Goal: Feedback & Contribution: Contribute content

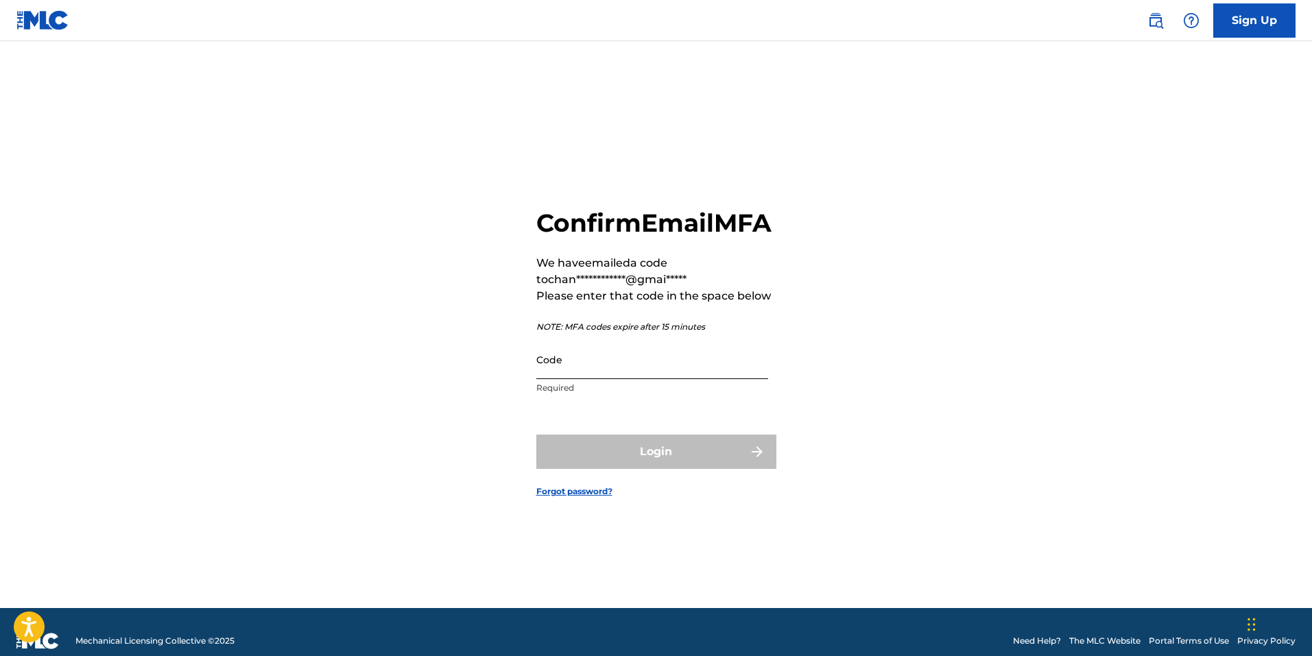
click at [602, 379] on input "Code" at bounding box center [652, 359] width 232 height 39
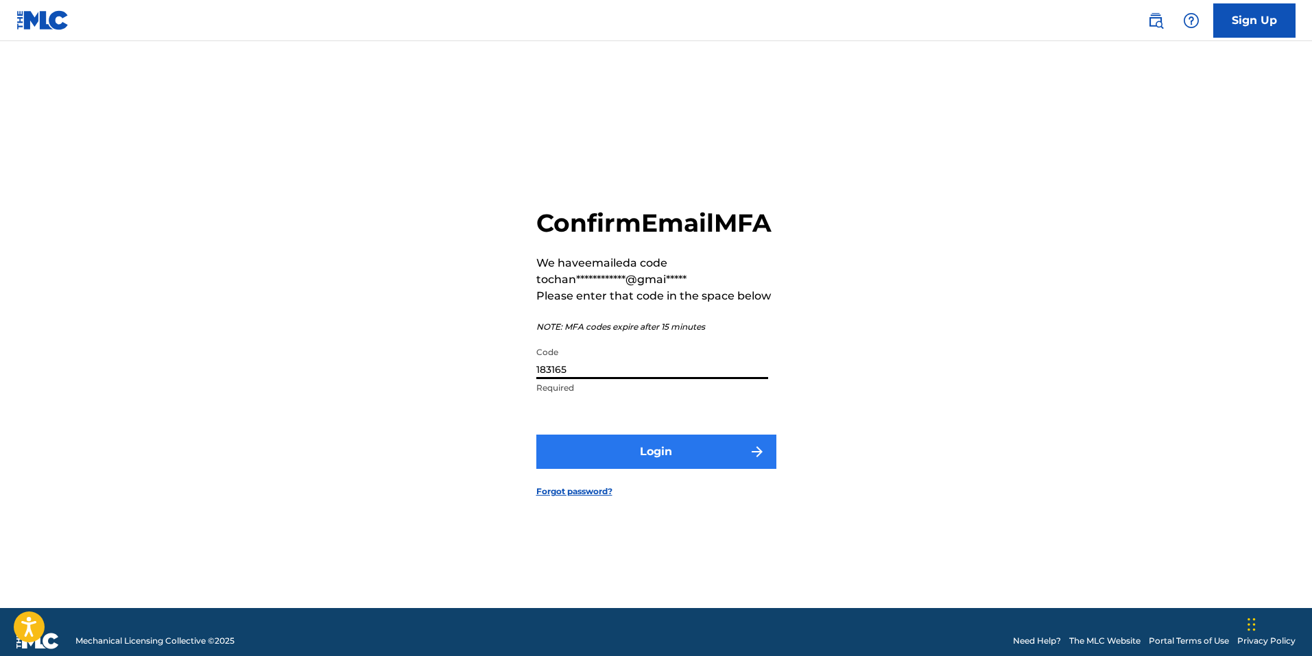
type input "183165"
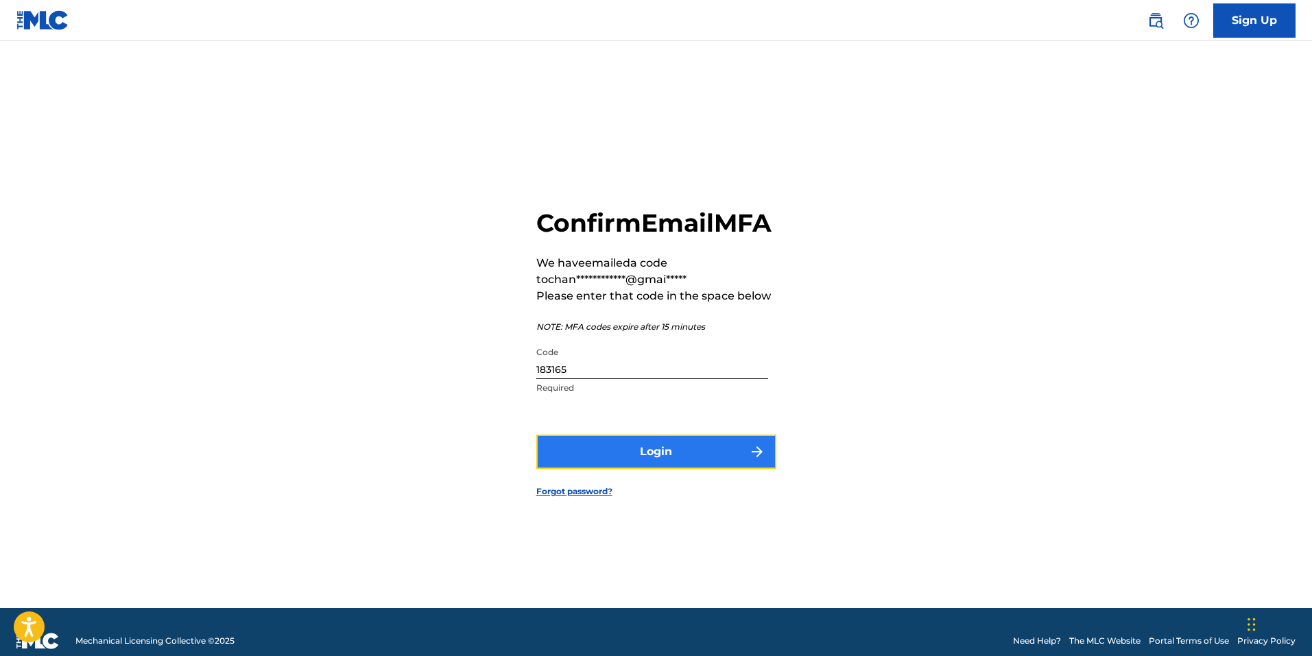
click at [656, 469] on button "Login" at bounding box center [656, 452] width 240 height 34
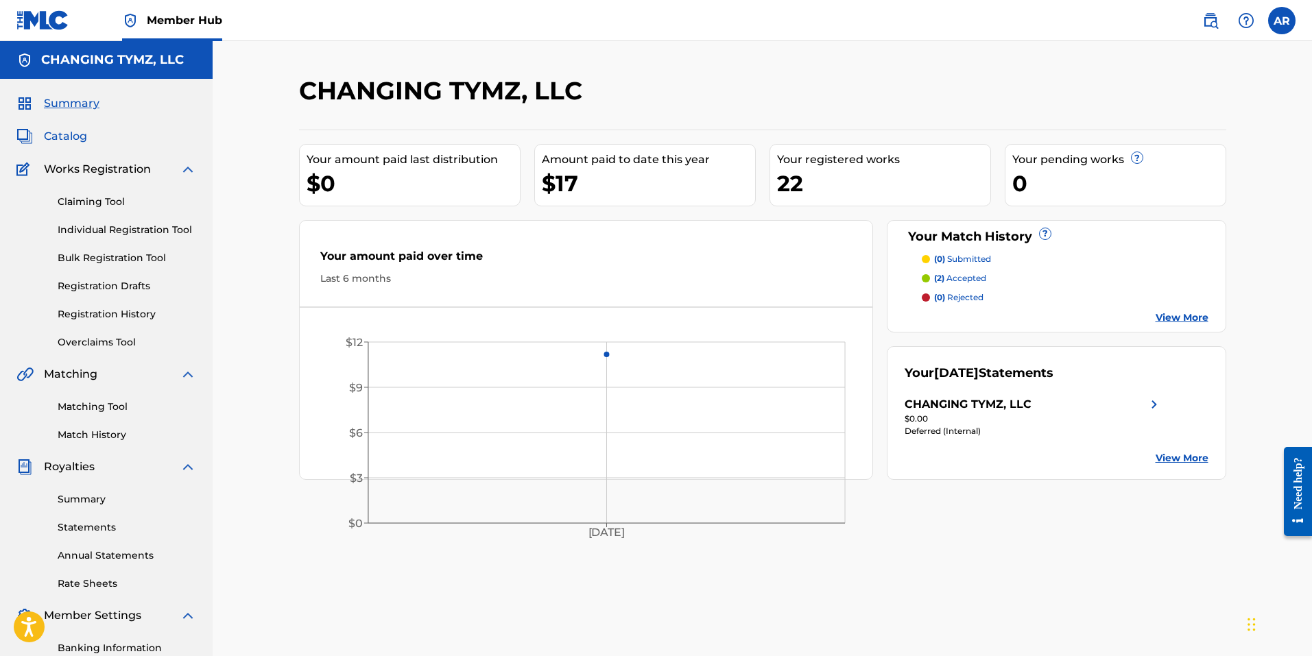
click at [76, 137] on span "Catalog" at bounding box center [65, 136] width 43 height 16
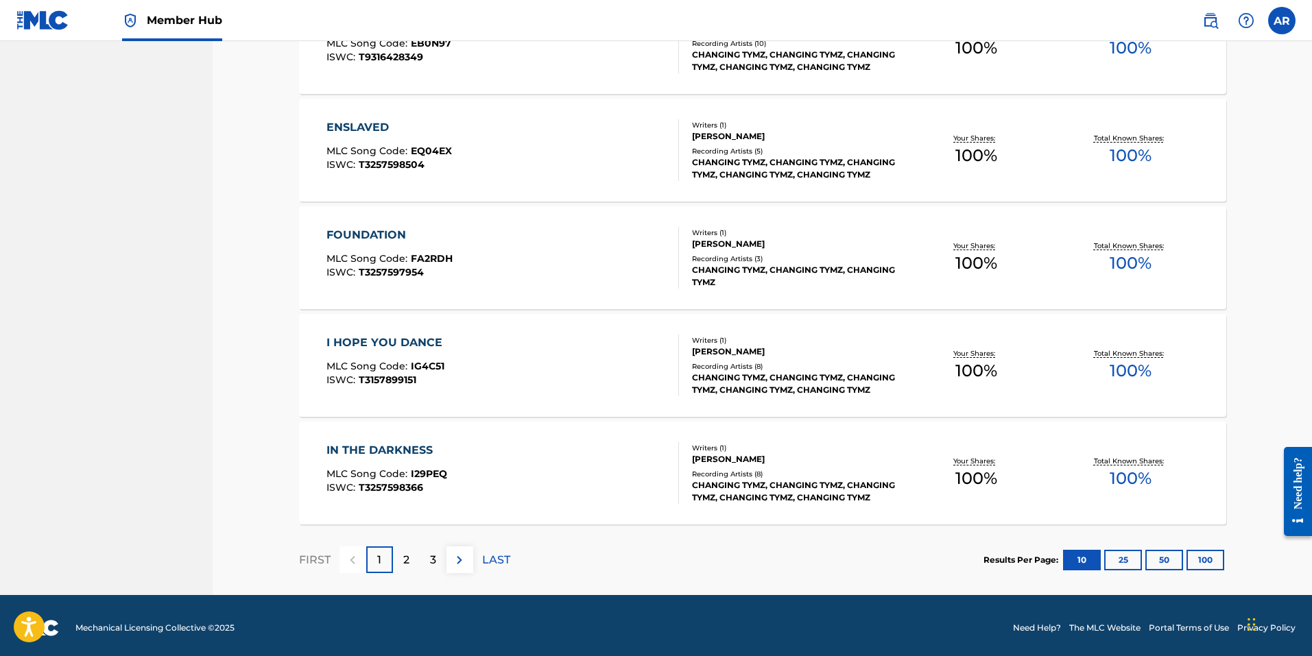
scroll to position [913, 0]
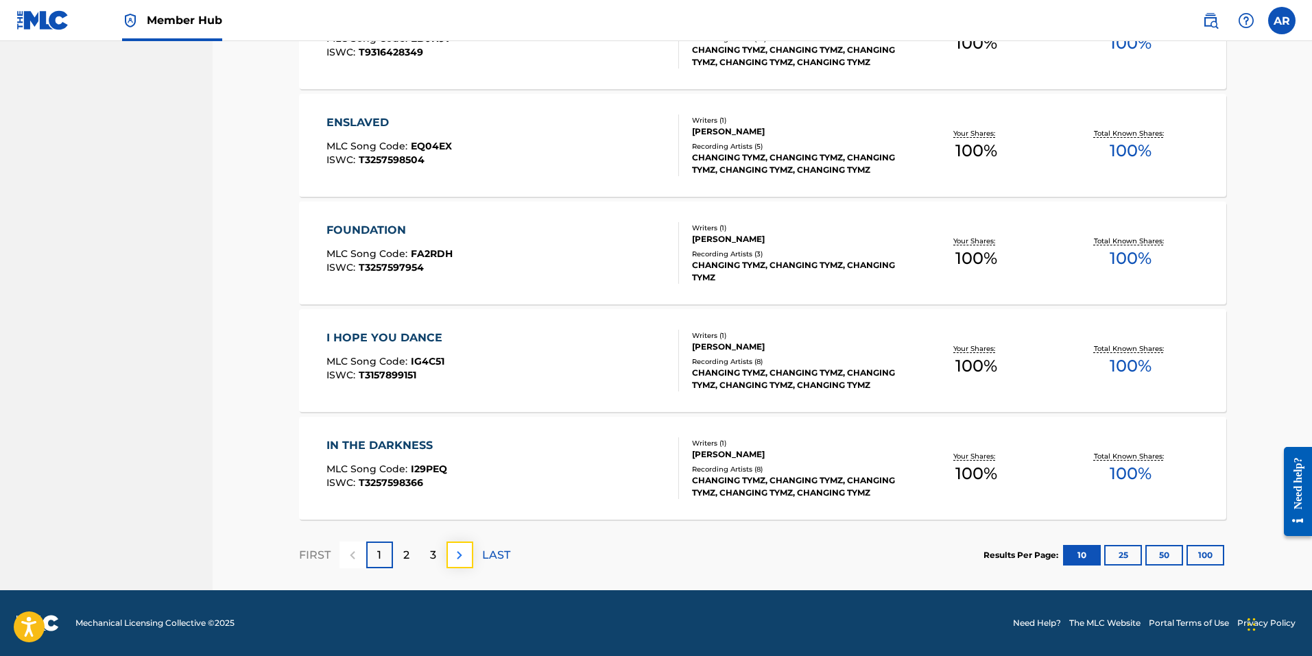
click at [462, 561] on img at bounding box center [459, 555] width 16 height 16
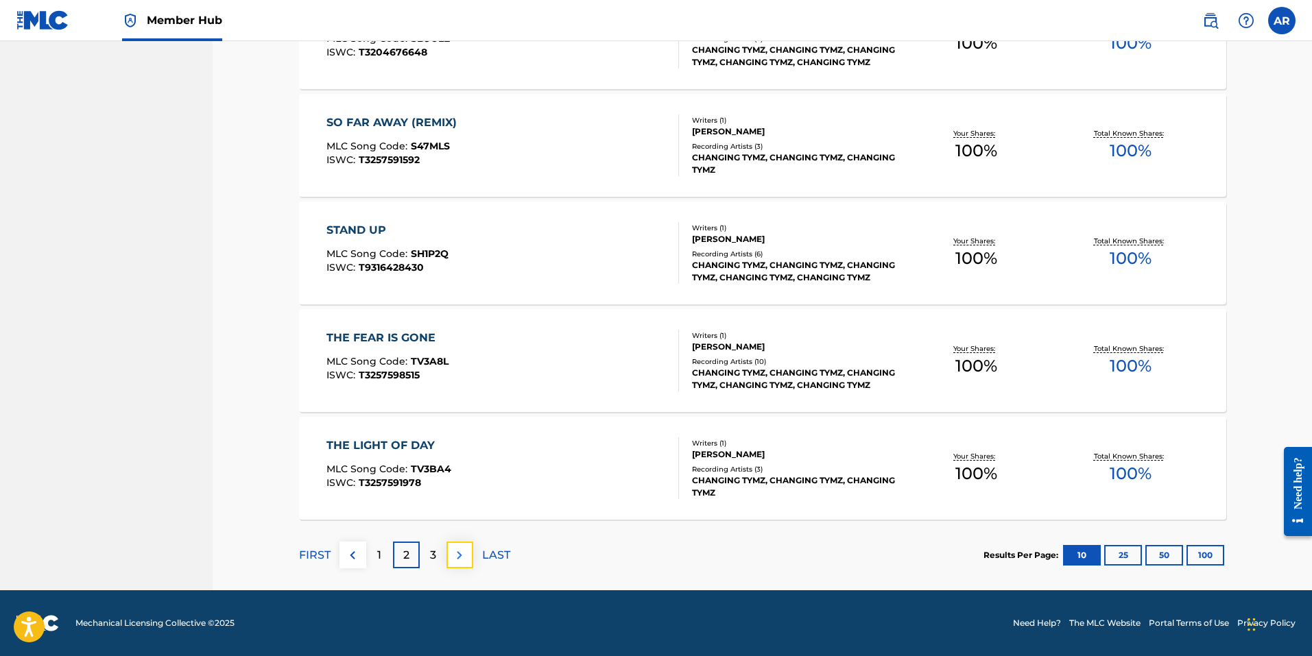
click at [459, 551] on img at bounding box center [459, 555] width 16 height 16
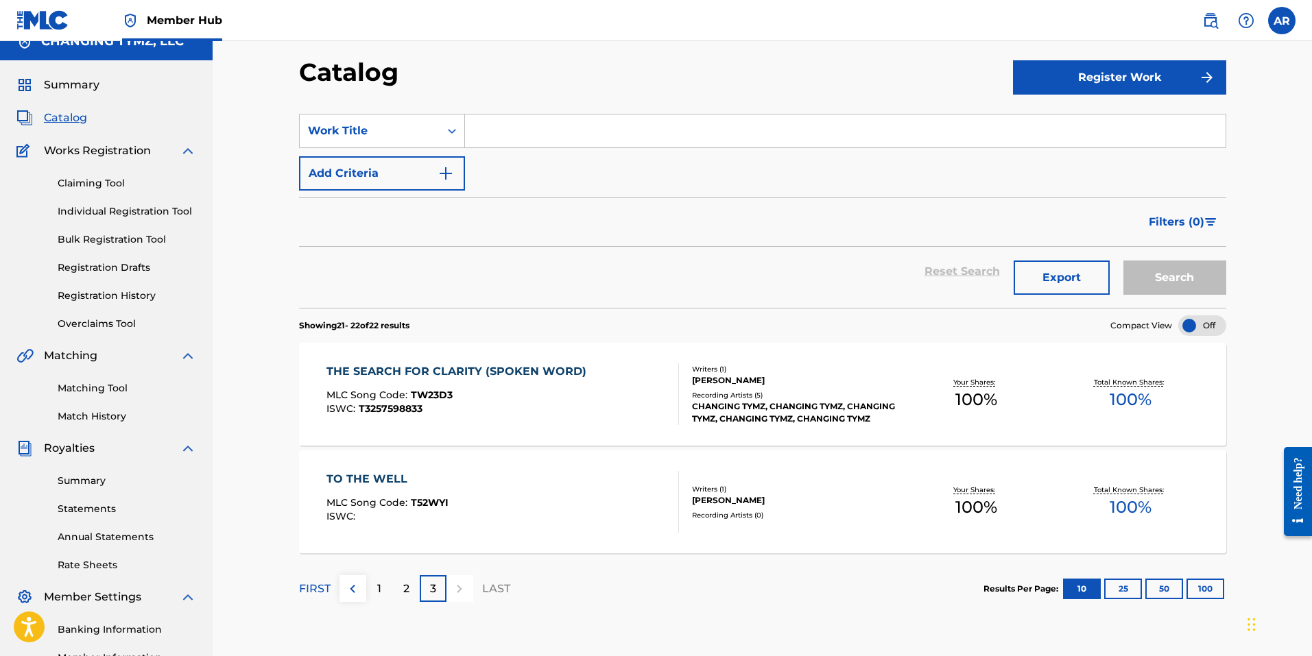
scroll to position [15, 0]
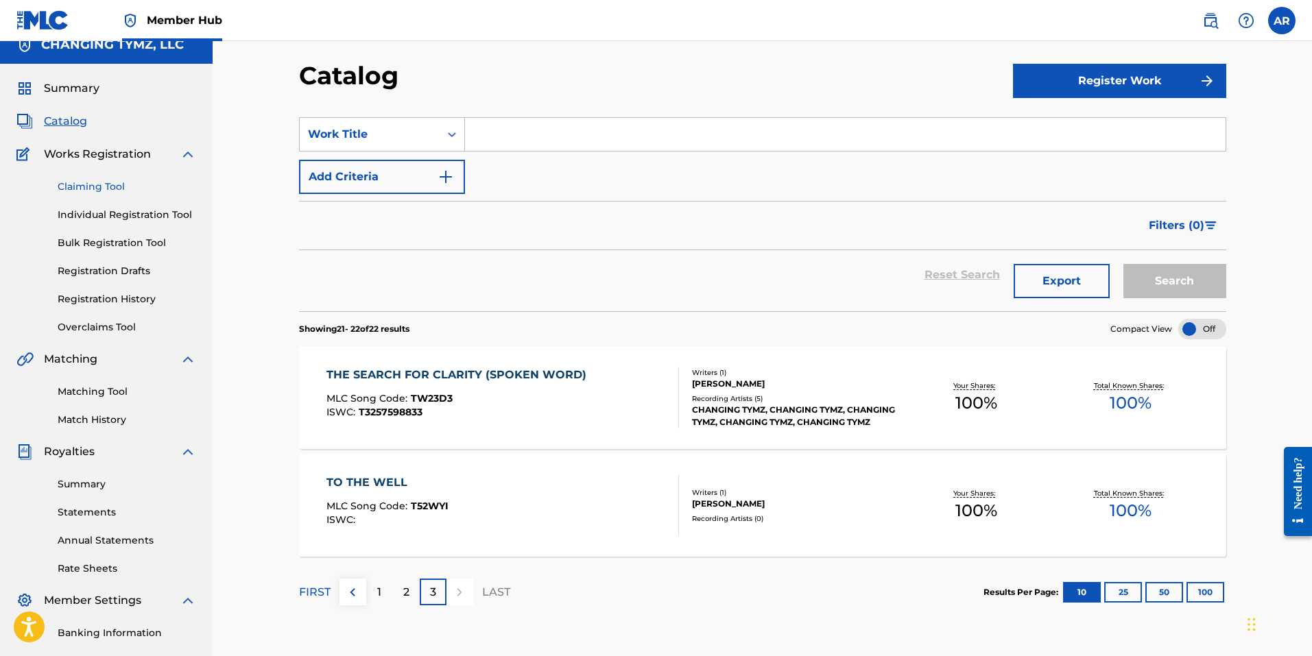
click at [88, 185] on link "Claiming Tool" at bounding box center [127, 187] width 139 height 14
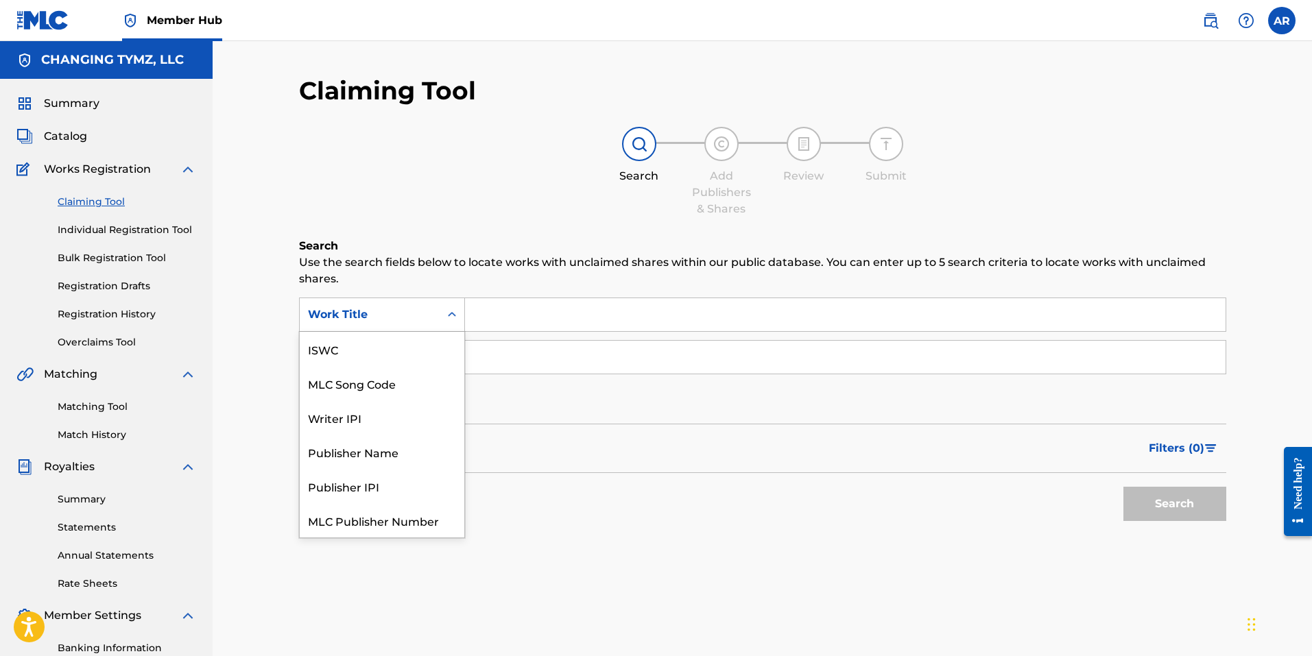
click at [455, 314] on icon "Search Form" at bounding box center [452, 314] width 8 height 5
click at [448, 599] on div "Claiming Tool Search Add Publishers & Shares Review Submit Search Use the searc…" at bounding box center [763, 429] width 960 height 709
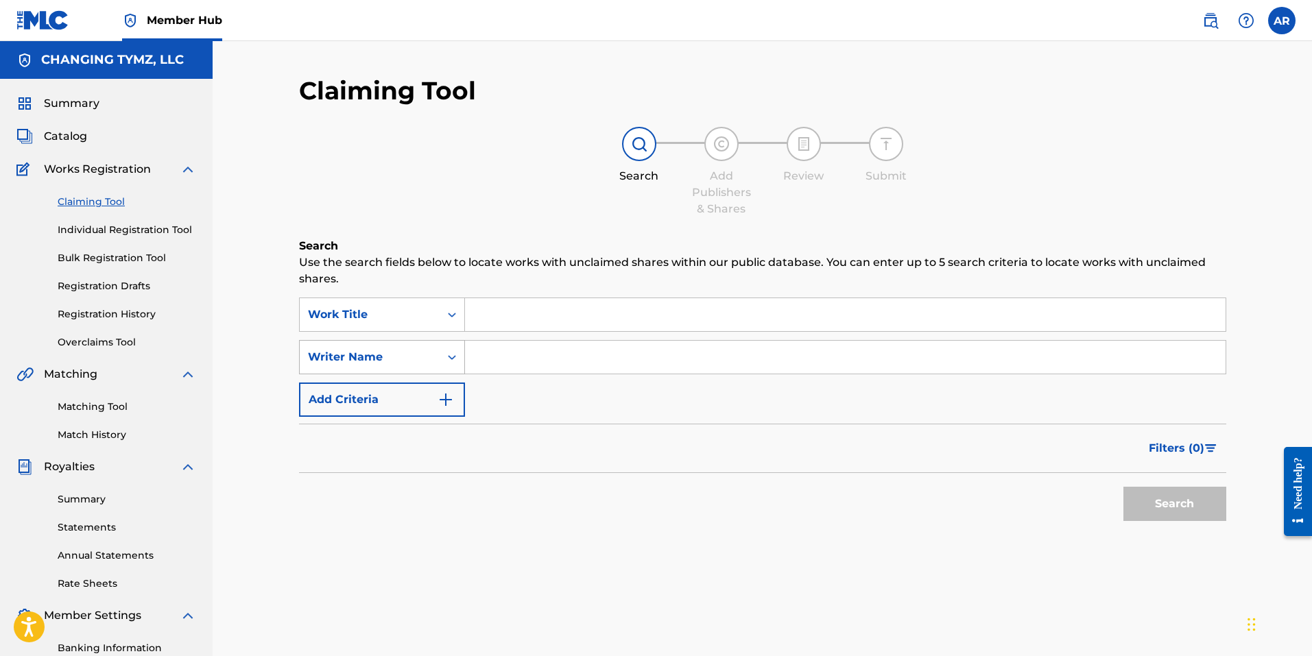
click at [452, 359] on icon "Search Form" at bounding box center [452, 357] width 14 height 14
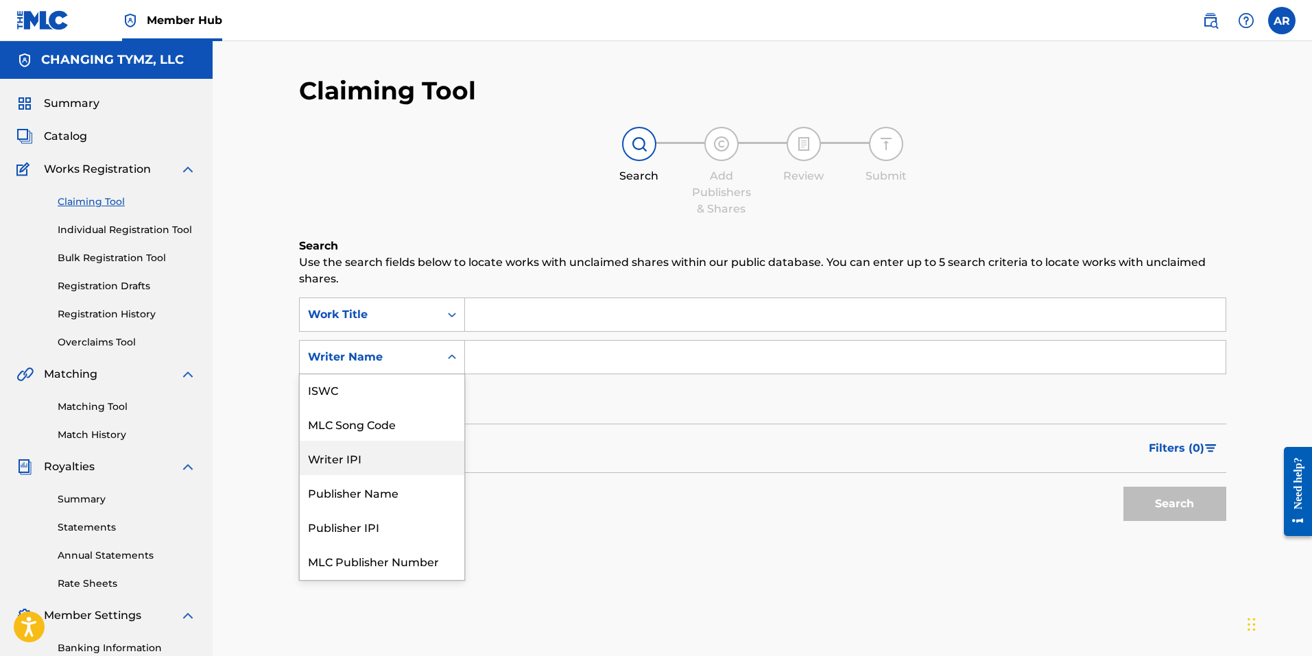
scroll to position [0, 0]
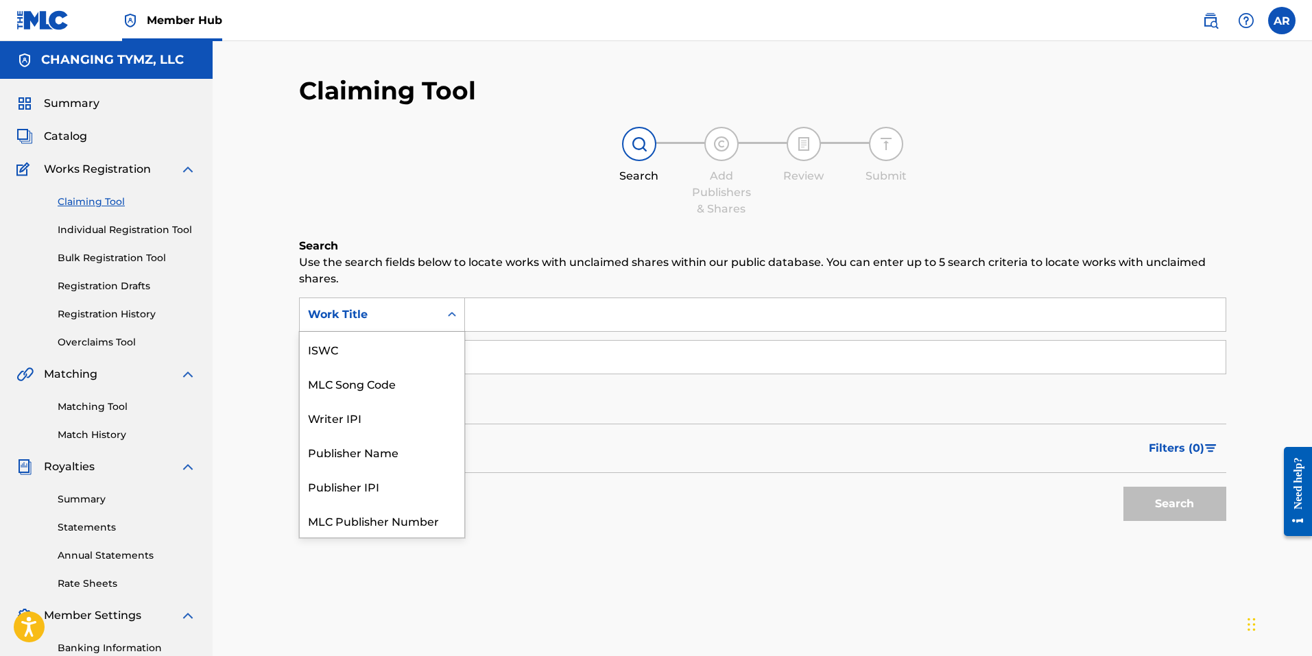
click at [455, 315] on icon "Search Form" at bounding box center [452, 314] width 8 height 5
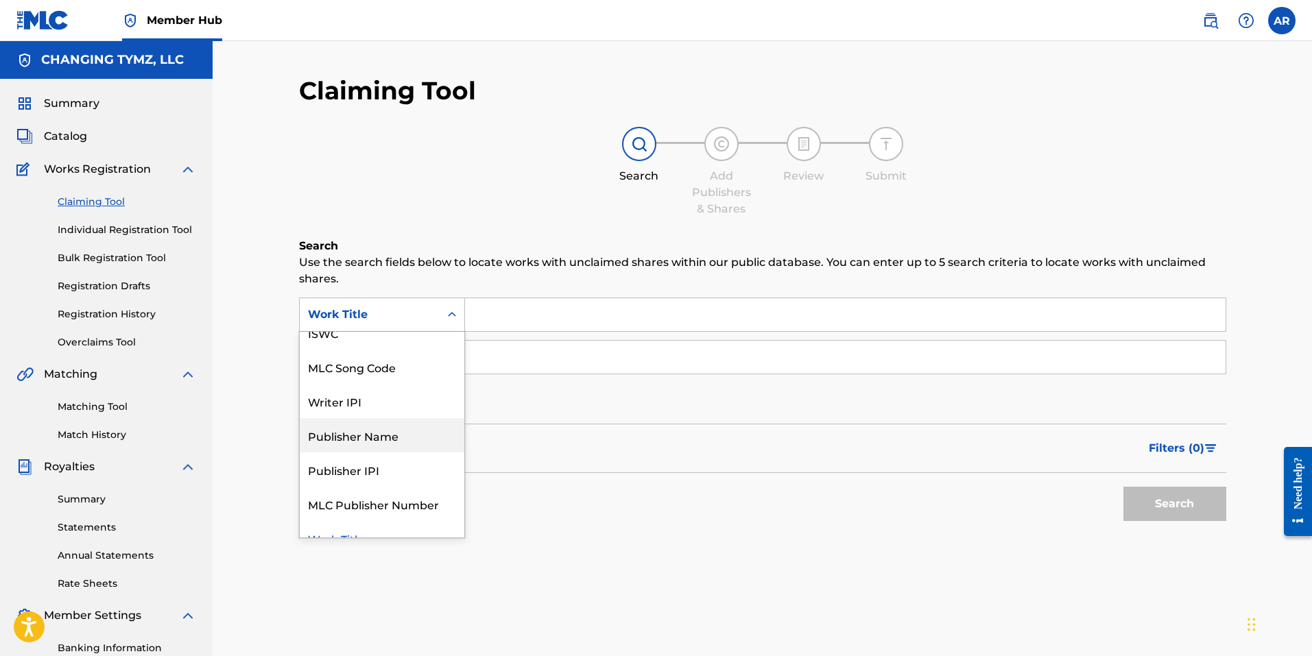
scroll to position [34, 0]
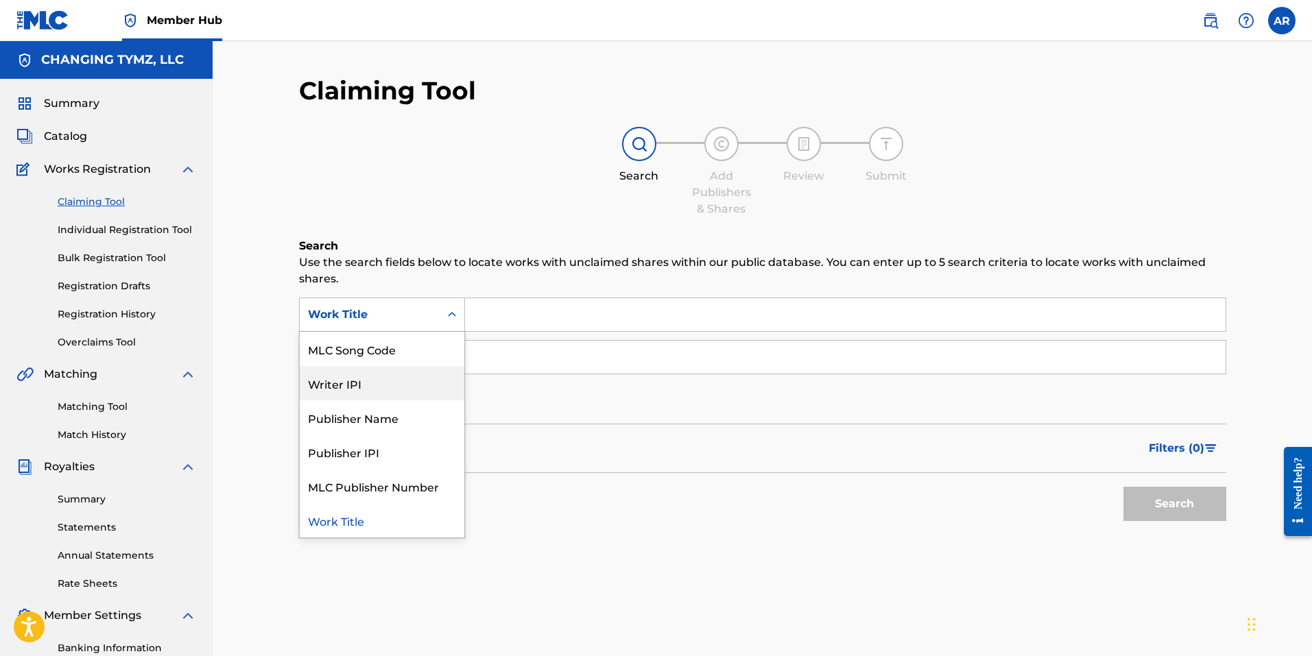
click at [486, 320] on input "Search Form" at bounding box center [845, 314] width 760 height 33
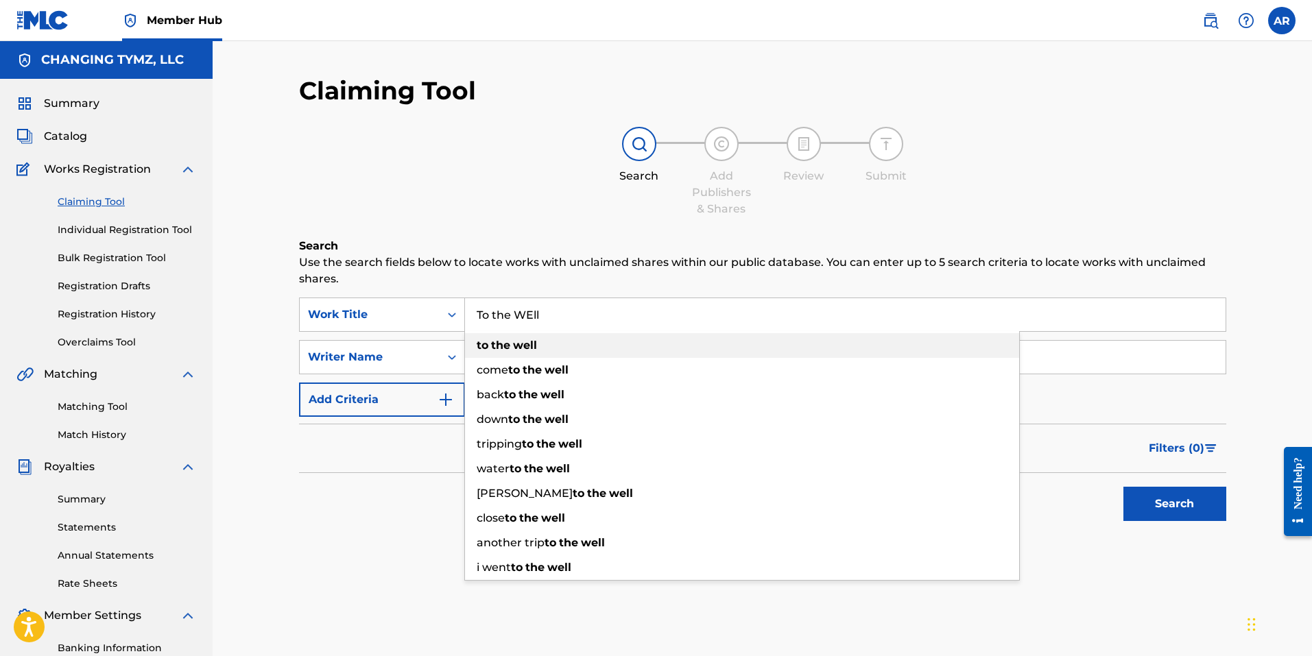
click at [500, 346] on strong "the" at bounding box center [500, 345] width 19 height 13
type input "to the well"
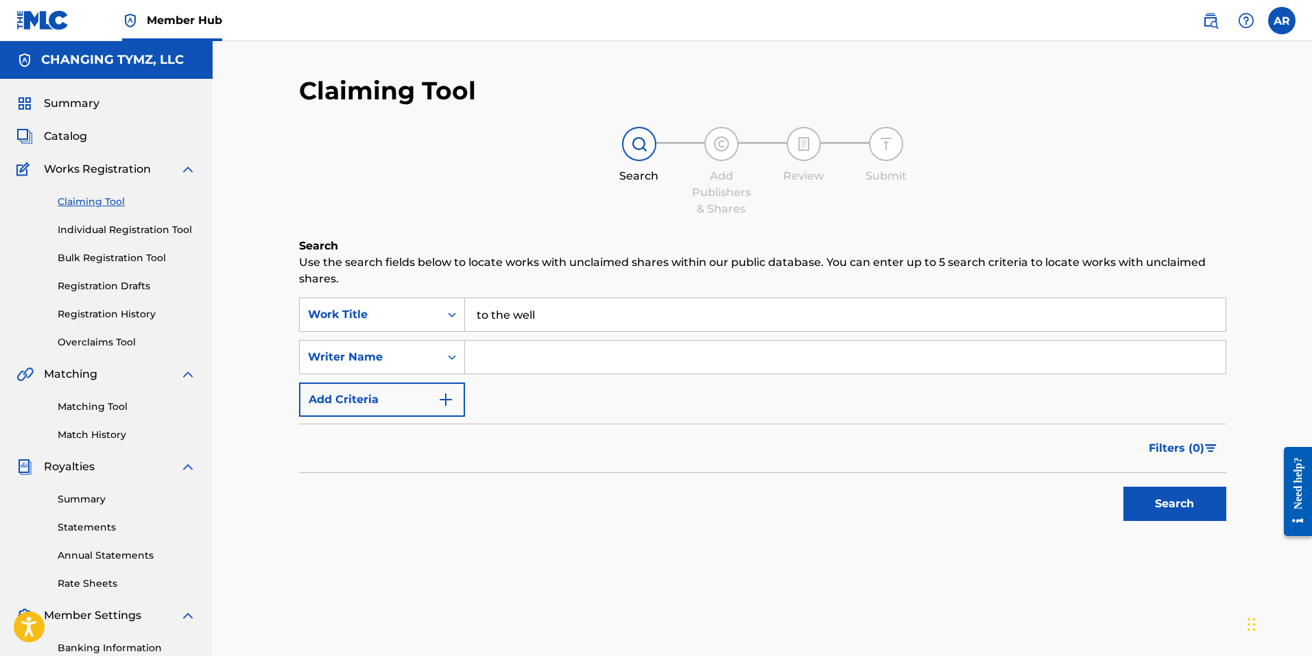
click at [490, 359] on input "Search Form" at bounding box center [845, 357] width 760 height 33
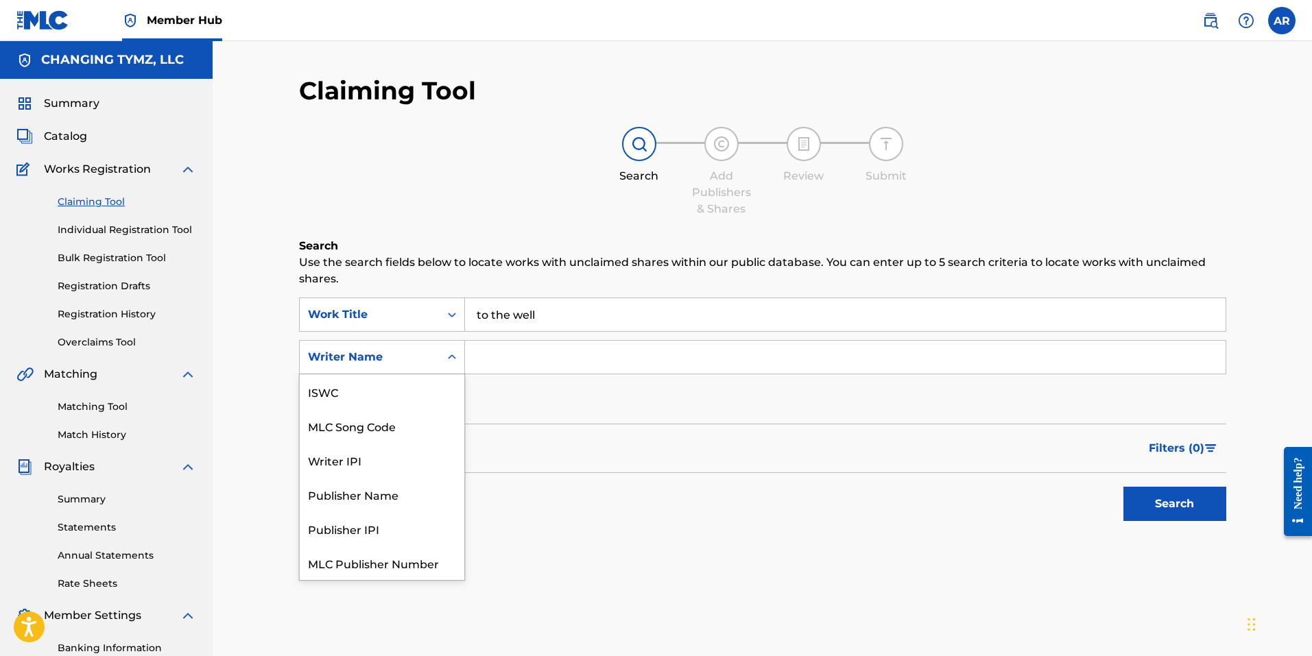
click at [453, 359] on icon "Search Form" at bounding box center [452, 357] width 14 height 14
click at [331, 424] on div "Writer IPI" at bounding box center [382, 426] width 165 height 34
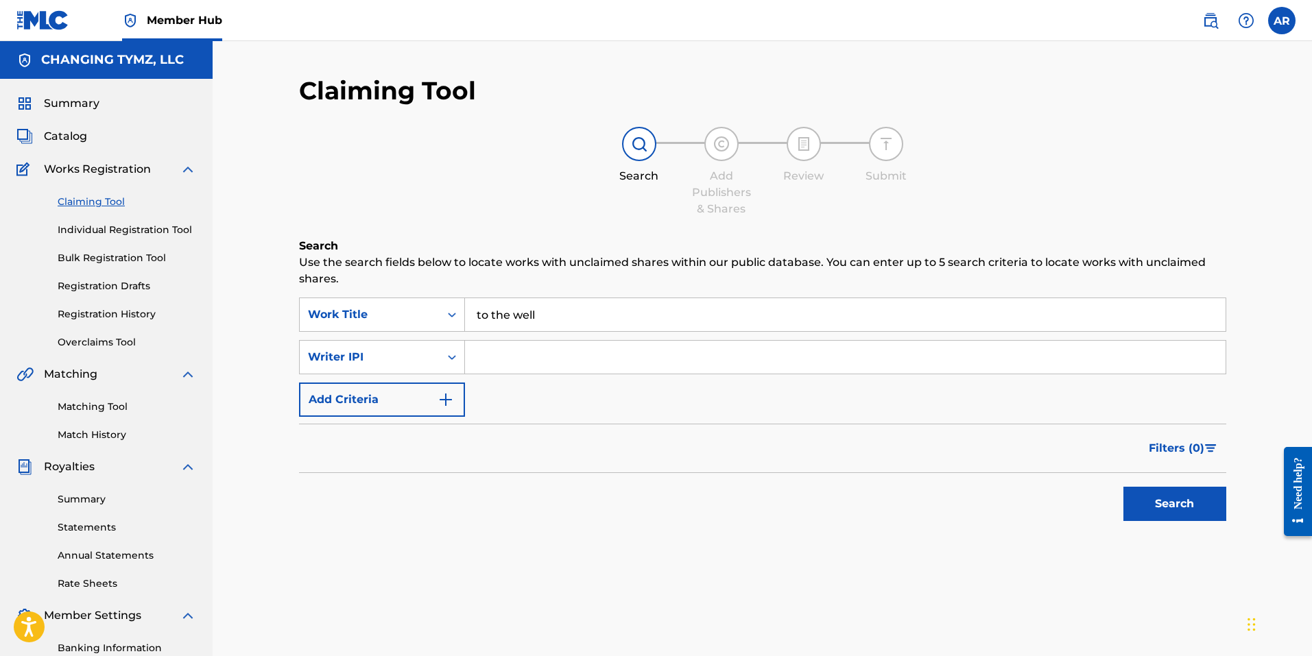
paste input "1020355518"
click at [476, 360] on input "1020355518" at bounding box center [845, 357] width 760 height 33
click at [1170, 501] on button "Search" at bounding box center [1174, 504] width 103 height 34
click at [483, 355] on input "01020355518" at bounding box center [845, 357] width 760 height 33
type input "1020355518"
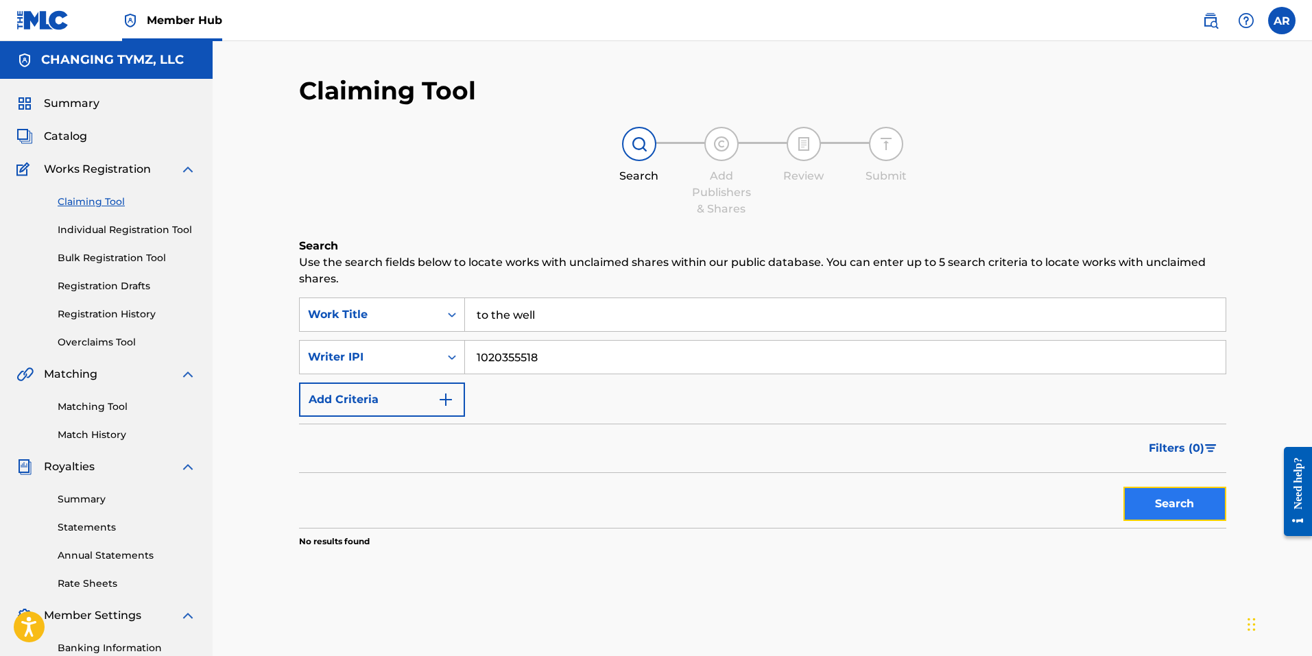
click at [1144, 515] on button "Search" at bounding box center [1174, 504] width 103 height 34
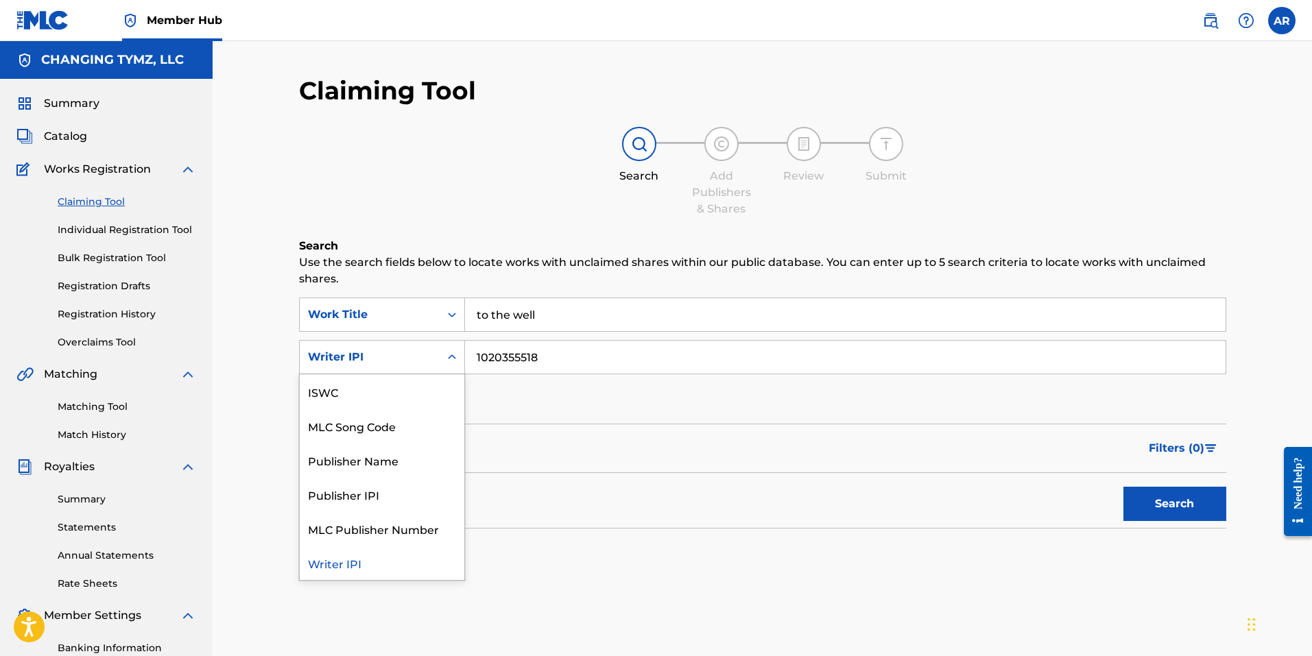
click at [453, 355] on icon "Search Form" at bounding box center [452, 357] width 14 height 14
click at [538, 311] on input "to the well" at bounding box center [845, 314] width 760 height 33
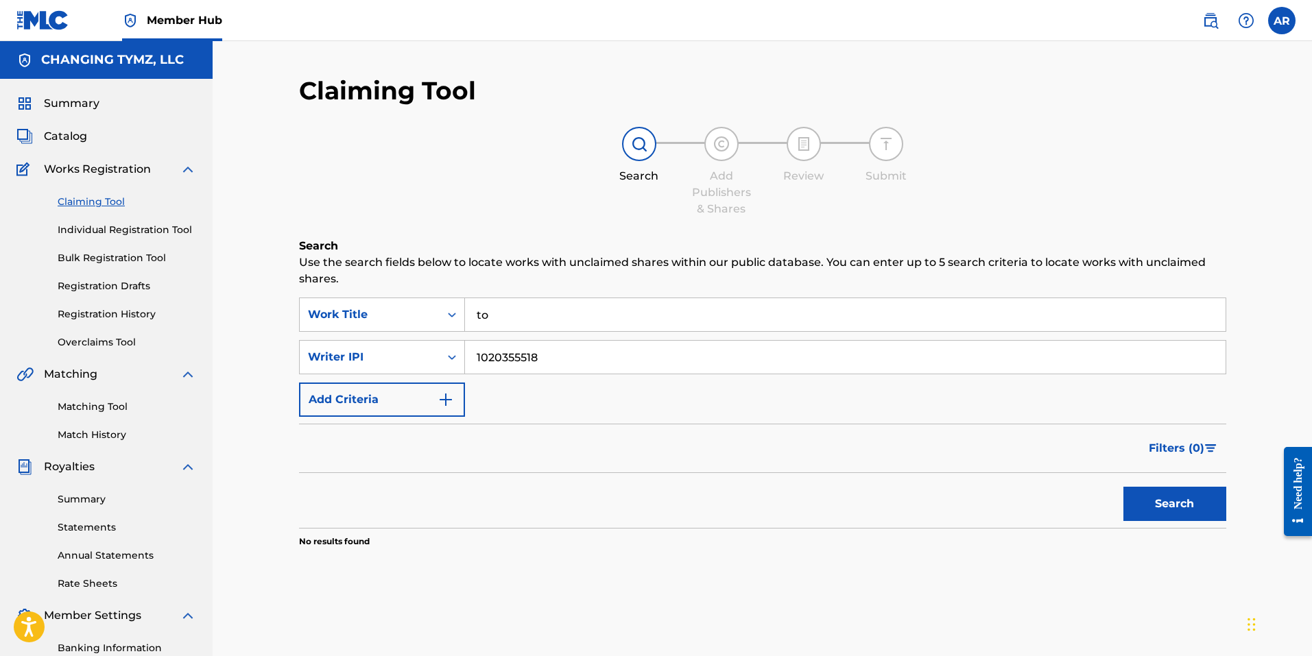
type input "t"
click at [93, 409] on link "Matching Tool" at bounding box center [127, 407] width 139 height 14
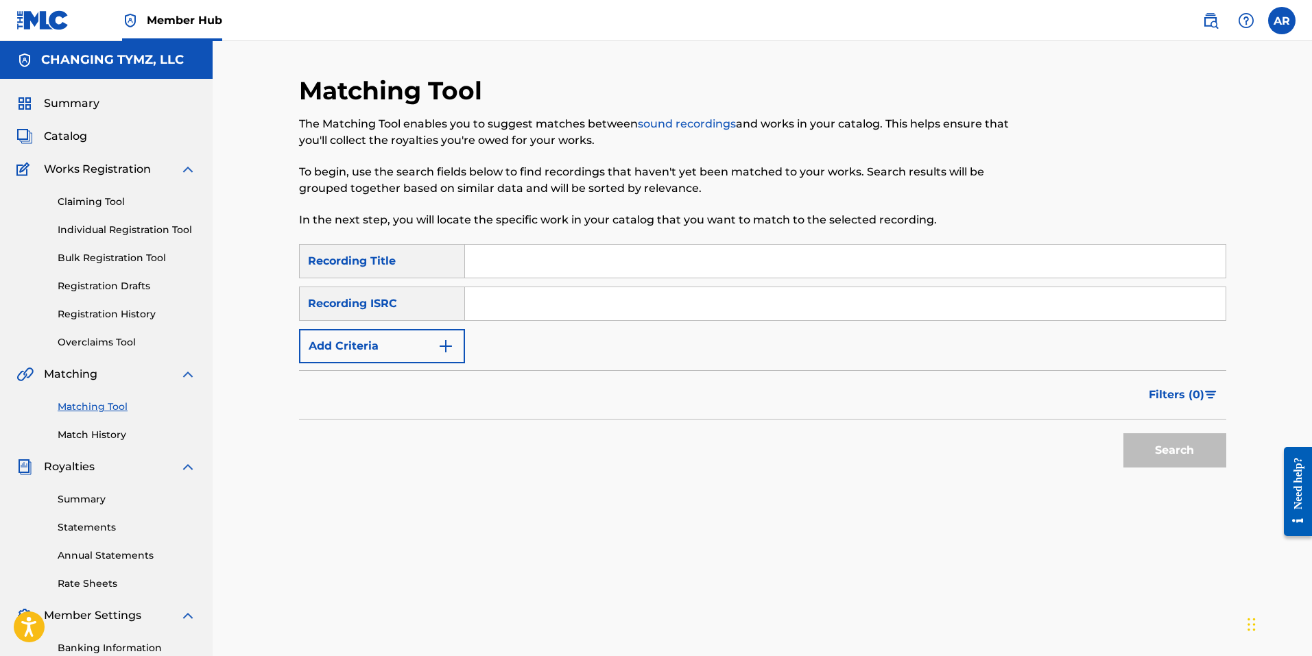
click at [488, 305] on input "Search Form" at bounding box center [845, 303] width 760 height 33
paste input "QZJ5V2500007"
type input "QZJ5V2500007"
click at [1176, 444] on button "Search" at bounding box center [1174, 450] width 103 height 34
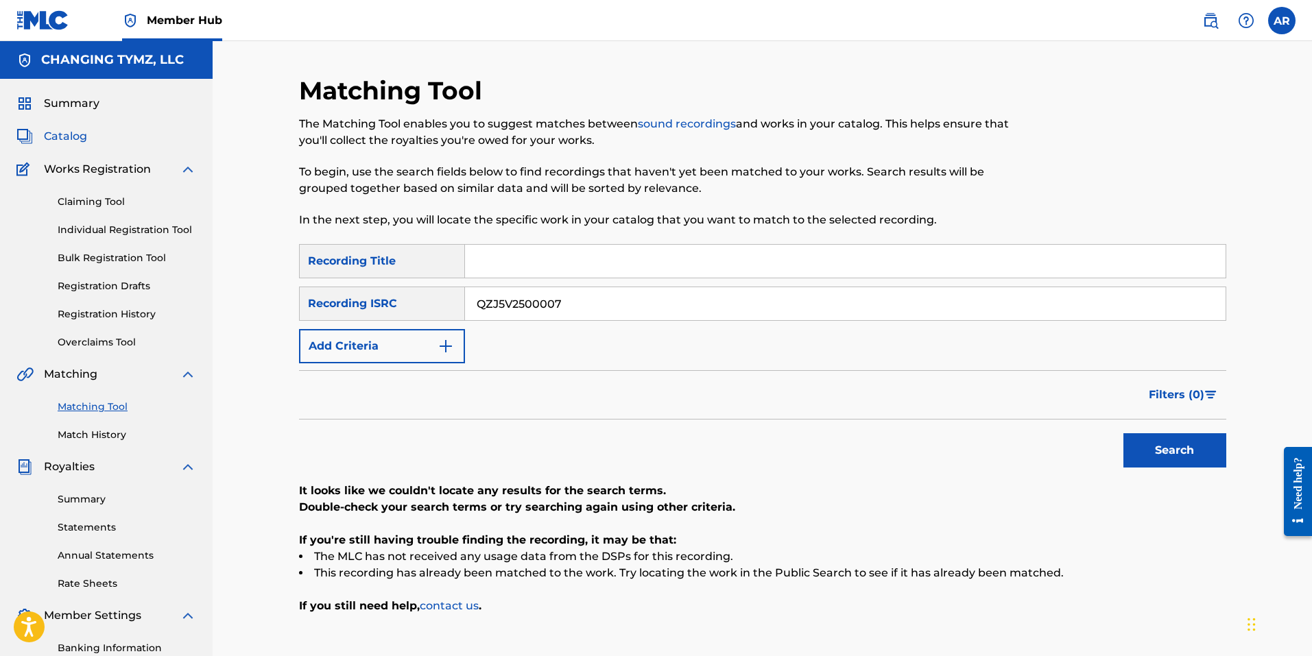
click at [63, 134] on span "Catalog" at bounding box center [65, 136] width 43 height 16
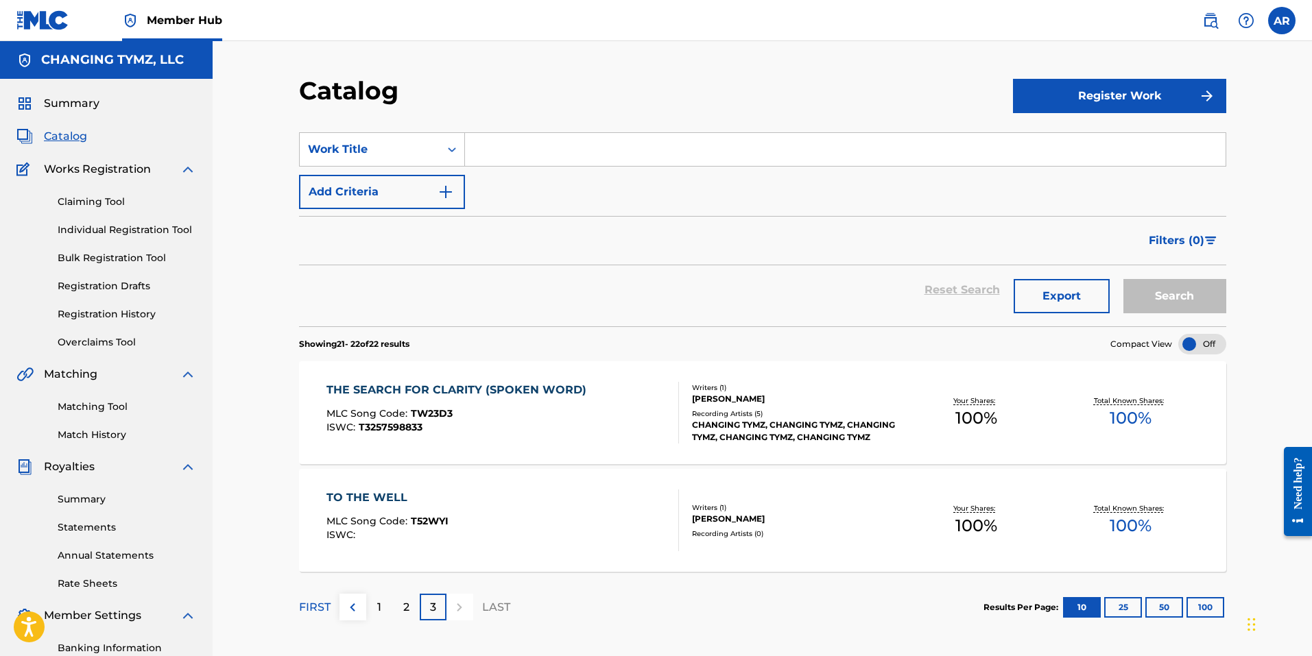
click at [382, 496] on div "TO THE WELL" at bounding box center [387, 498] width 122 height 16
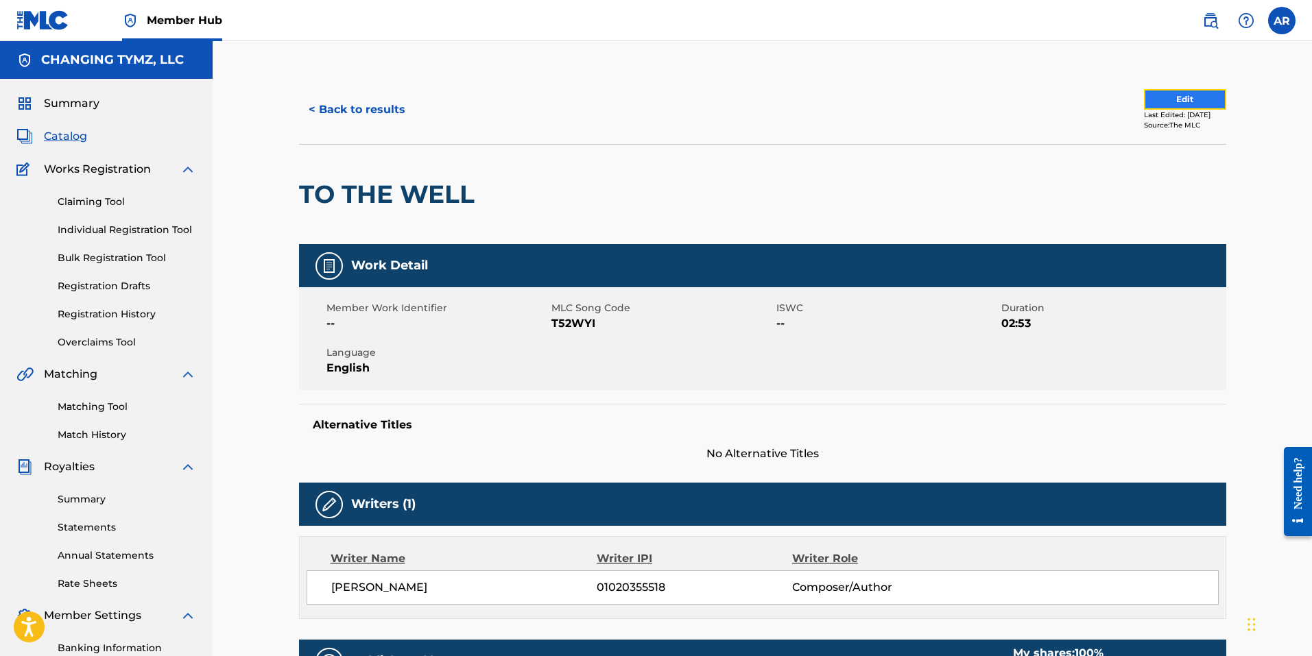
click at [1160, 99] on button "Edit" at bounding box center [1185, 99] width 82 height 21
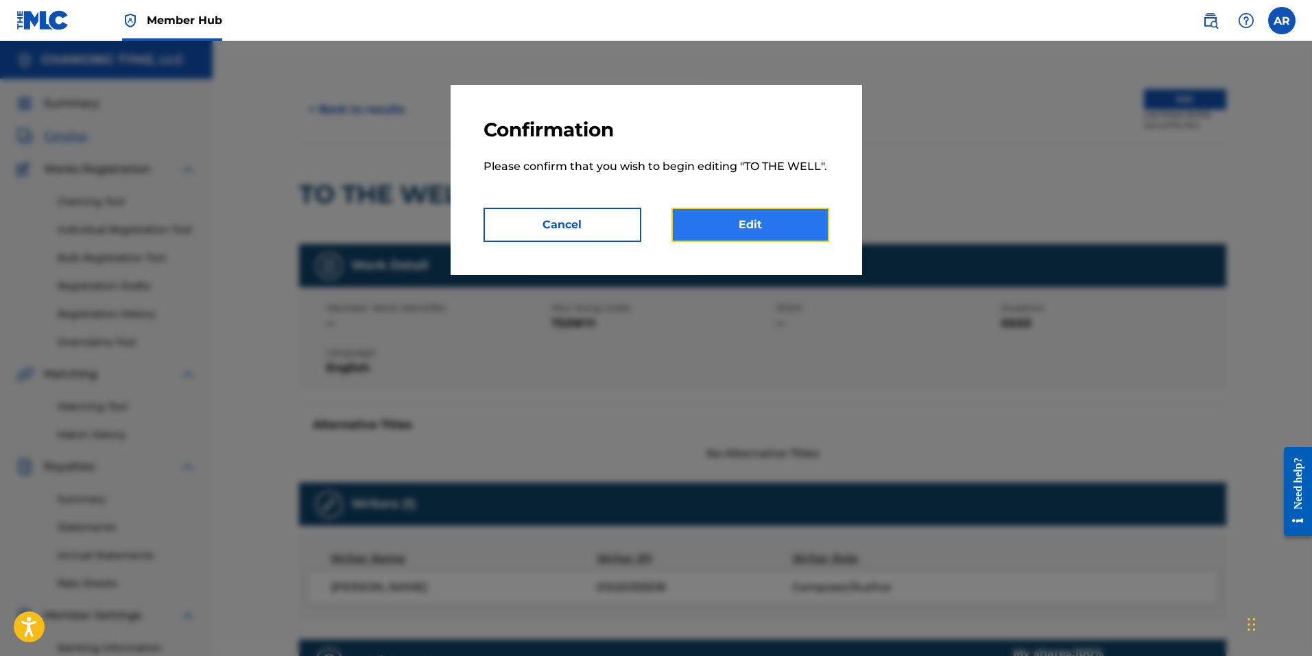
click at [769, 235] on link "Edit" at bounding box center [750, 225] width 158 height 34
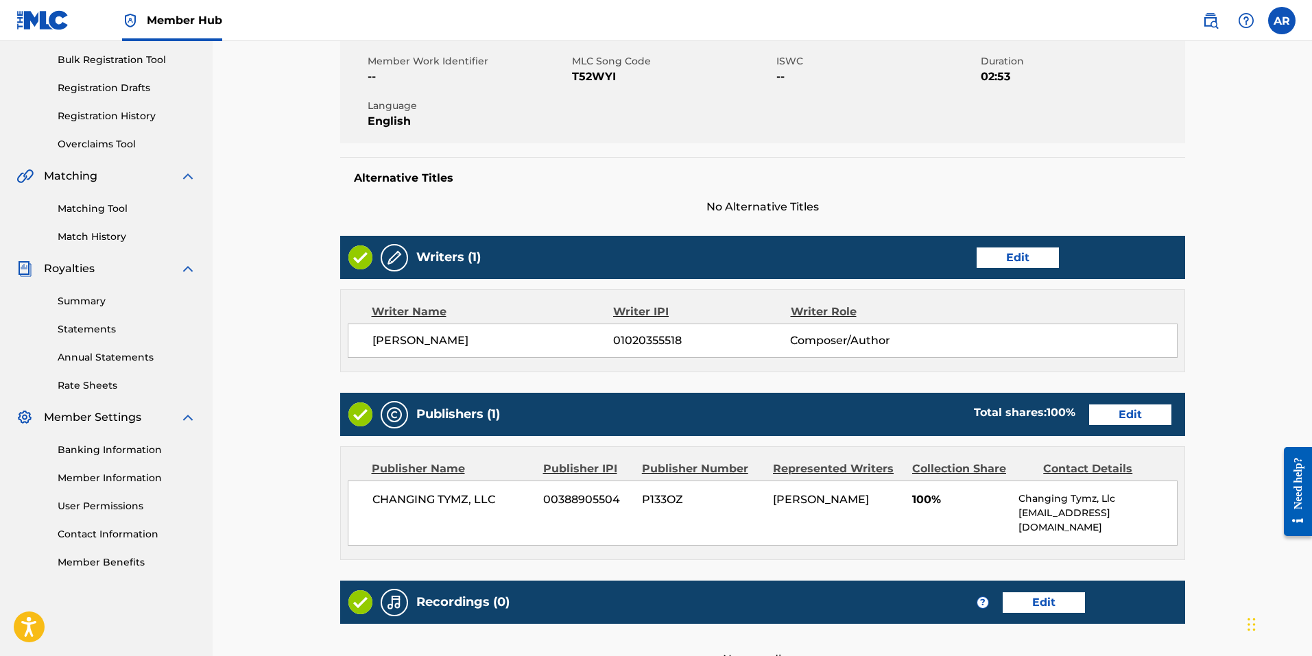
scroll to position [350, 0]
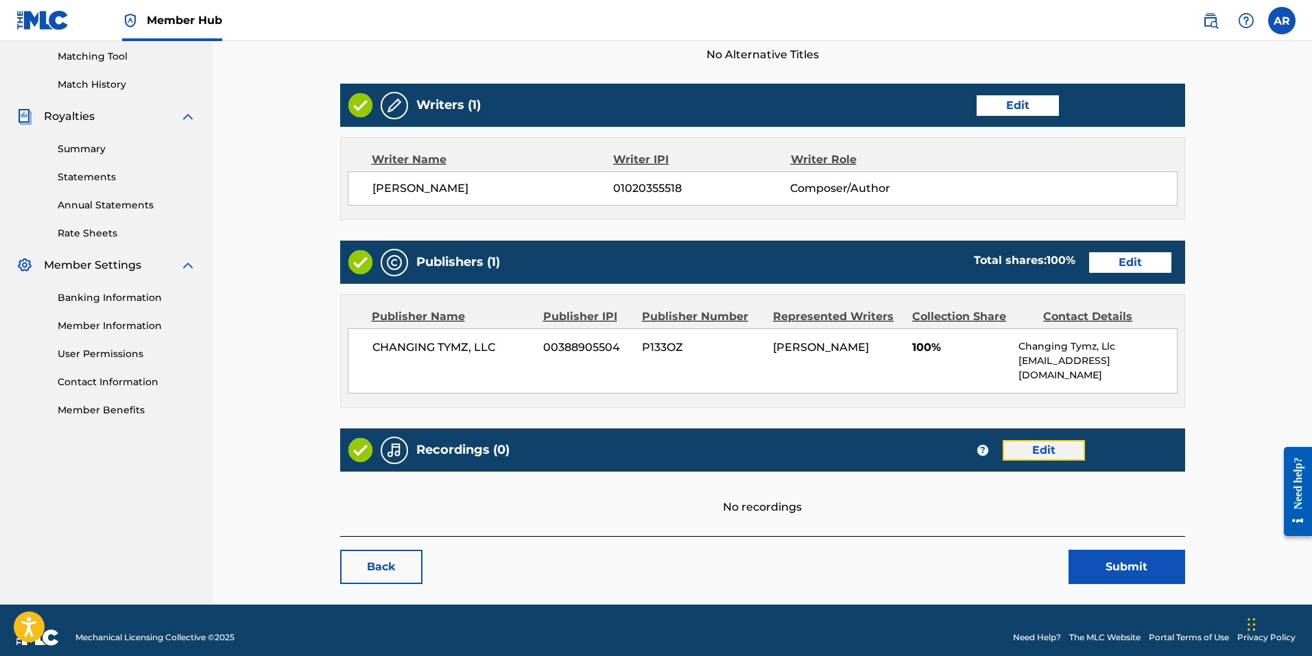
click at [1043, 440] on link "Edit" at bounding box center [1044, 450] width 82 height 21
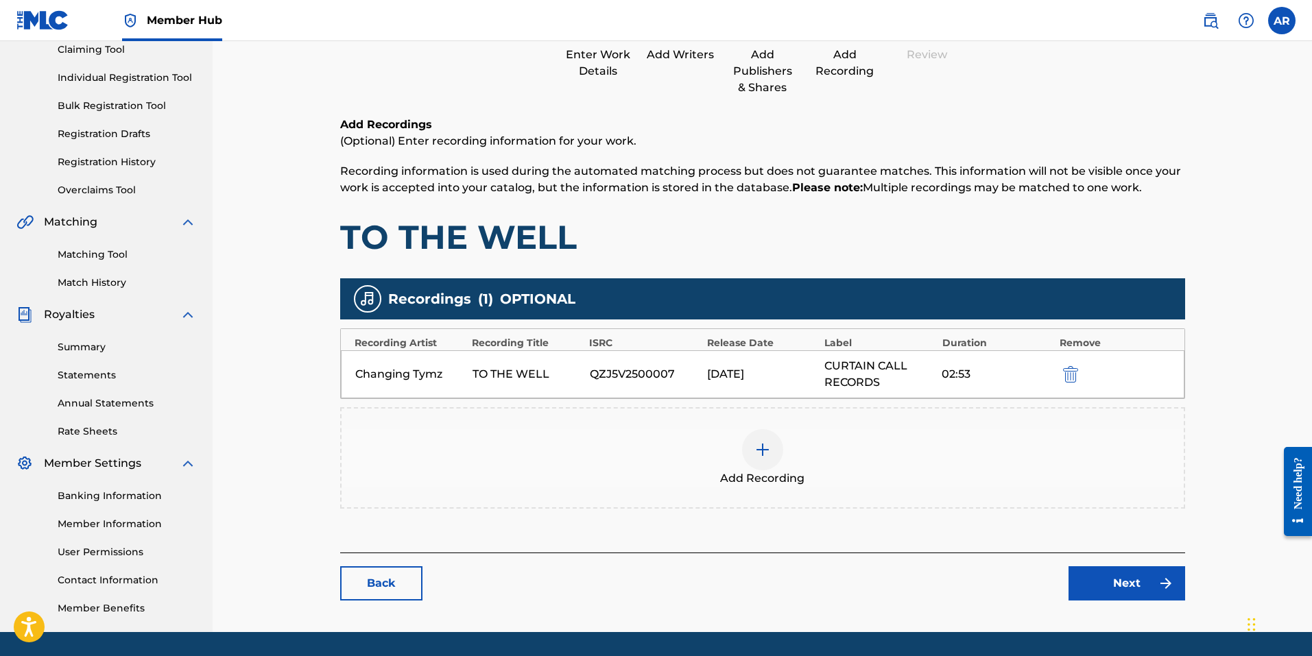
scroll to position [194, 0]
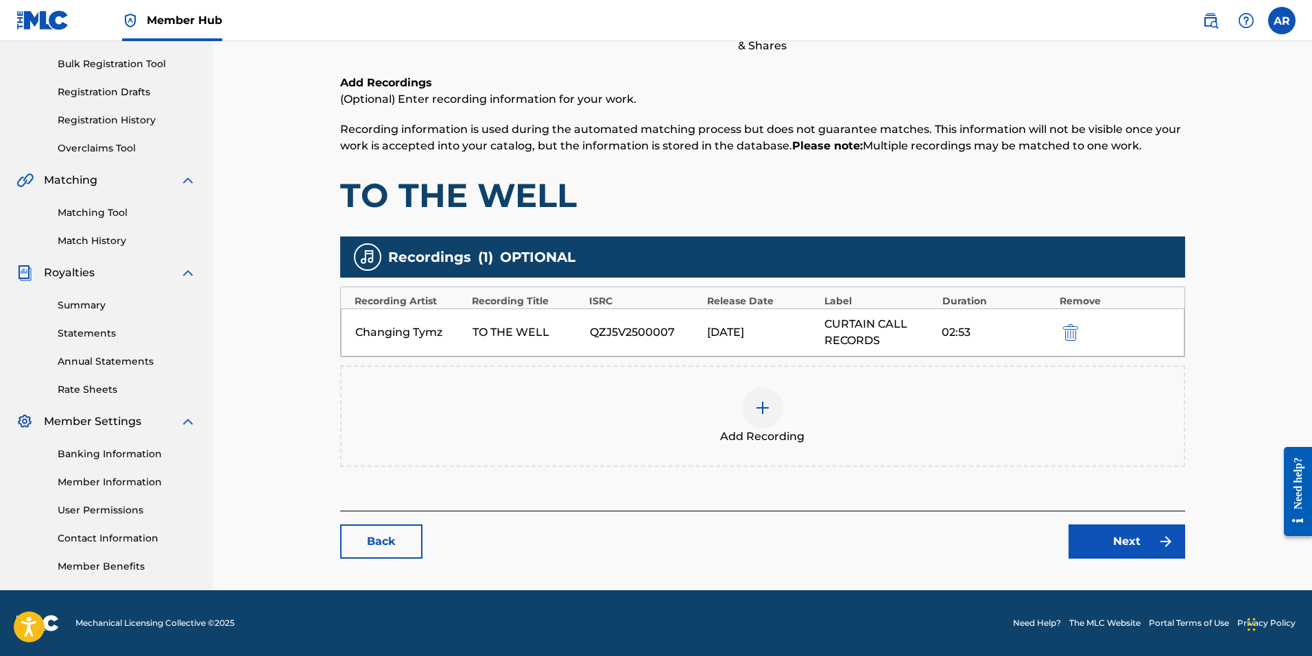
click at [536, 335] on div "TO THE WELL" at bounding box center [527, 332] width 110 height 16
click at [563, 335] on div "TO THE WELL" at bounding box center [527, 332] width 110 height 16
click at [851, 322] on div "CURTAIN CALL RECORDS" at bounding box center [879, 332] width 110 height 33
click at [1127, 323] on div "Changing Tymz TO THE WELL QZJ5V2500007 [DATE] CURTAIN CALL RECORDS 02:53" at bounding box center [762, 333] width 843 height 48
click at [1134, 538] on link "Next" at bounding box center [1126, 542] width 117 height 34
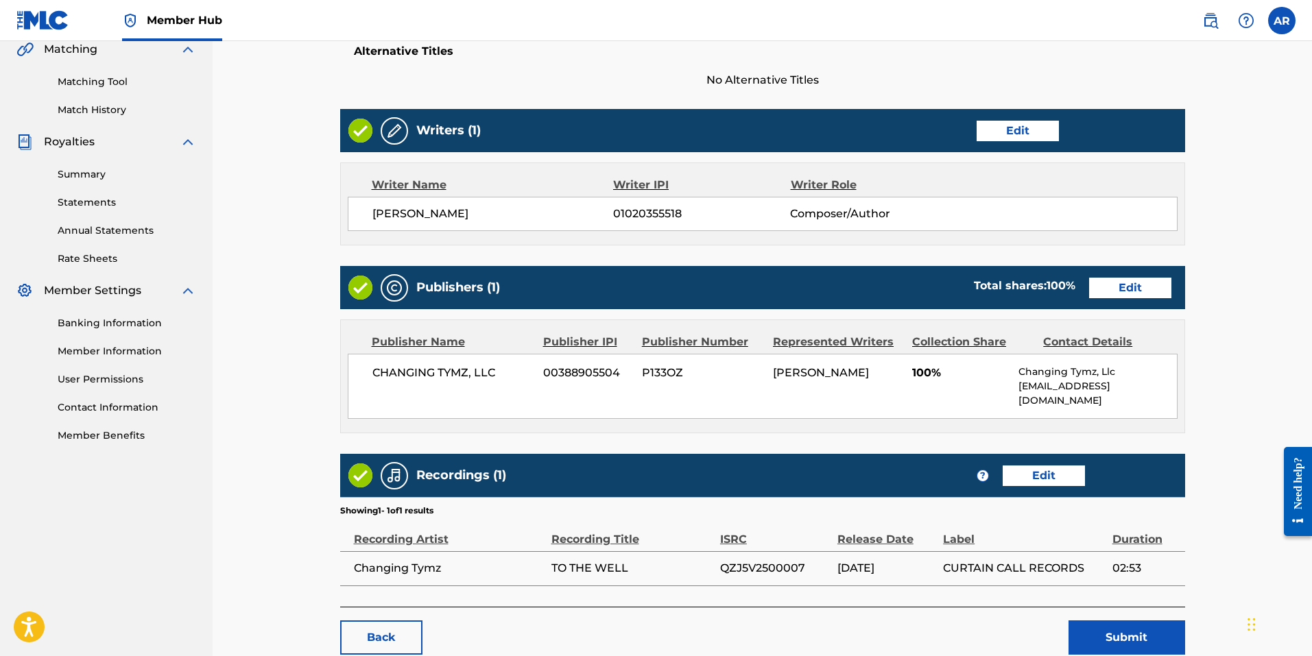
scroll to position [396, 0]
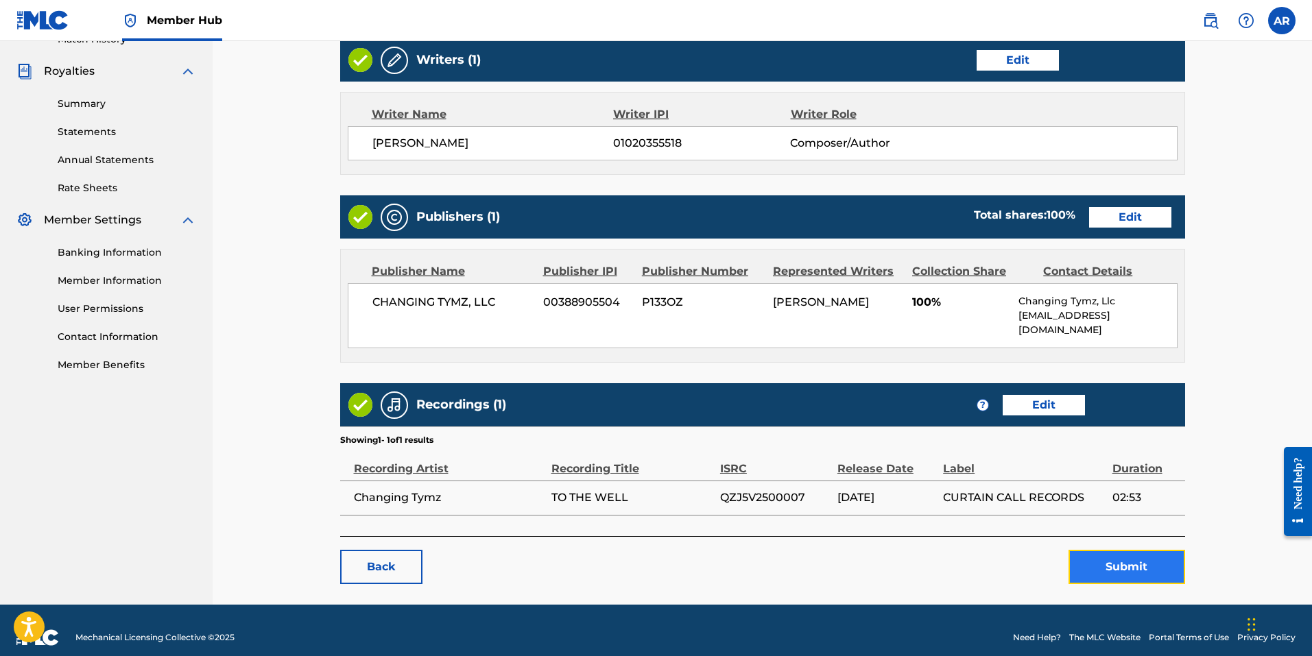
click at [1097, 558] on button "Submit" at bounding box center [1126, 567] width 117 height 34
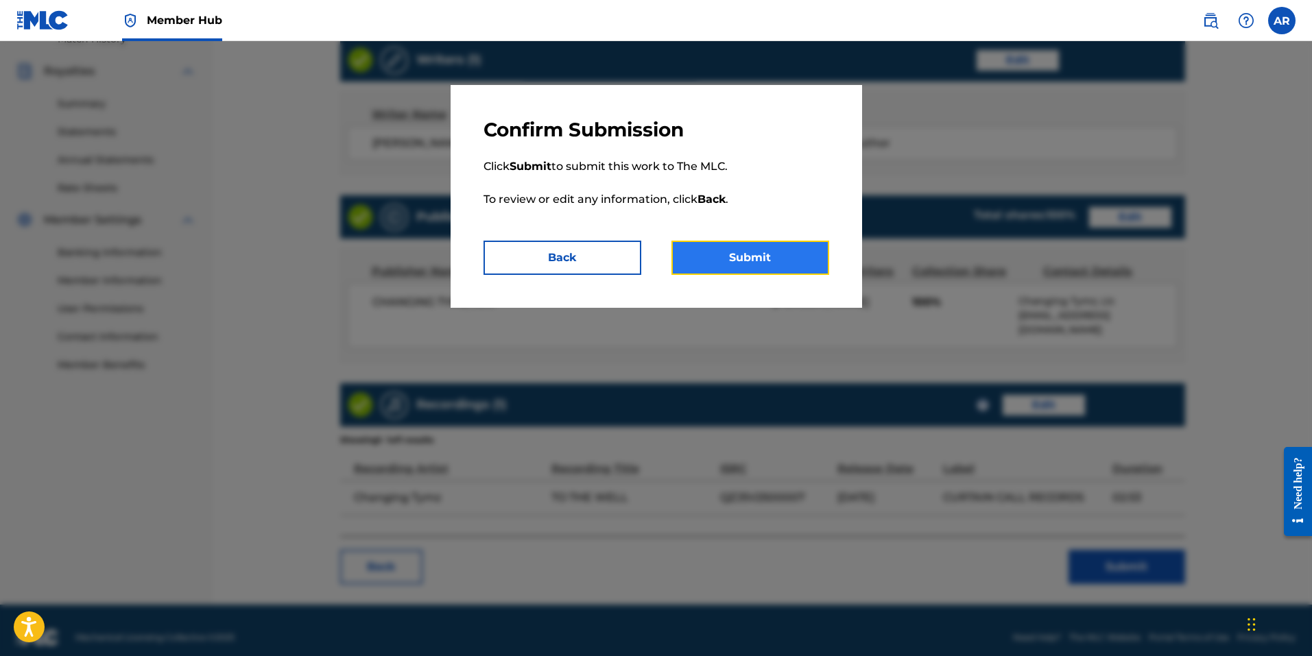
click at [747, 252] on button "Submit" at bounding box center [750, 258] width 158 height 34
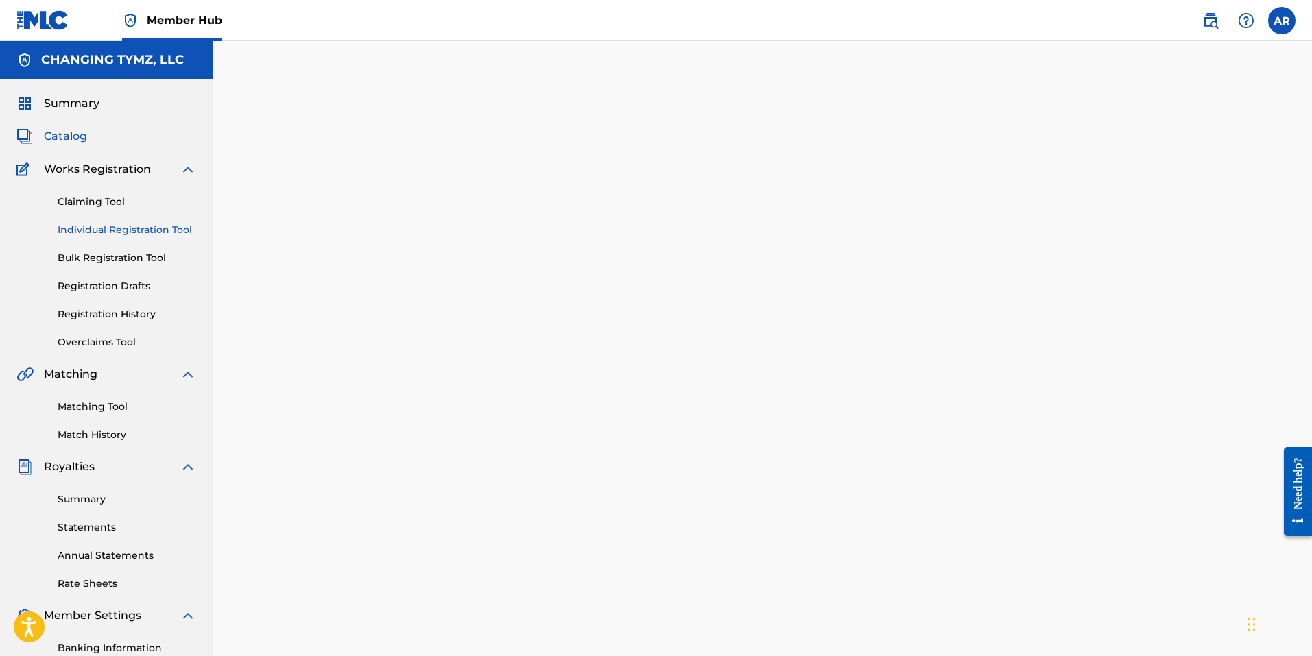
click at [137, 228] on link "Individual Registration Tool" at bounding box center [127, 230] width 139 height 14
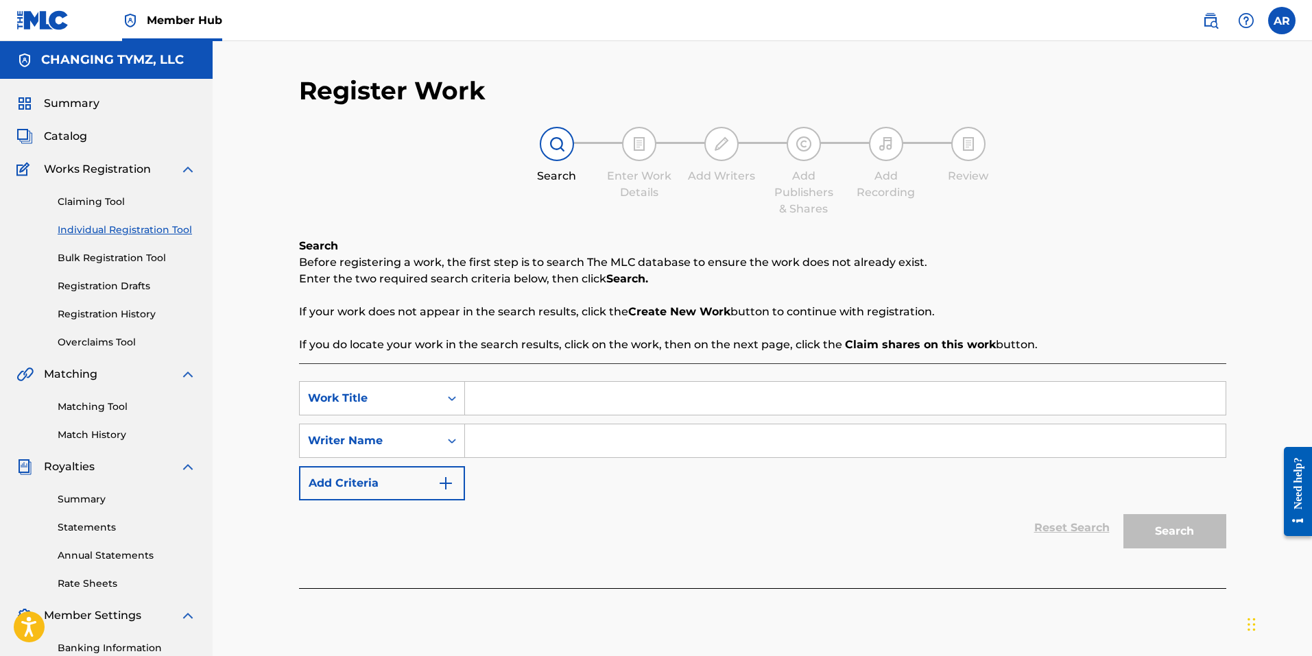
click at [492, 392] on input "Search Form" at bounding box center [845, 398] width 760 height 33
type input "Come Back to Me"
click at [501, 442] on input "Search Form" at bounding box center [845, 440] width 760 height 33
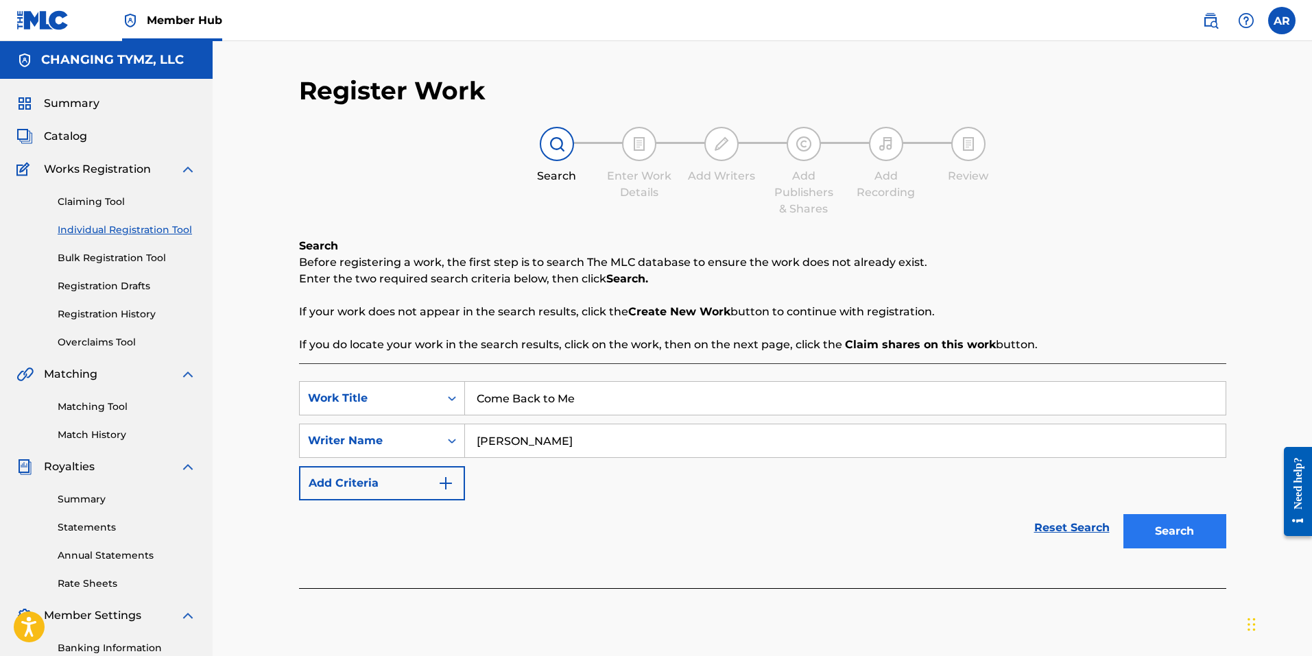
type input "[PERSON_NAME]"
click at [1173, 530] on button "Search" at bounding box center [1174, 531] width 103 height 34
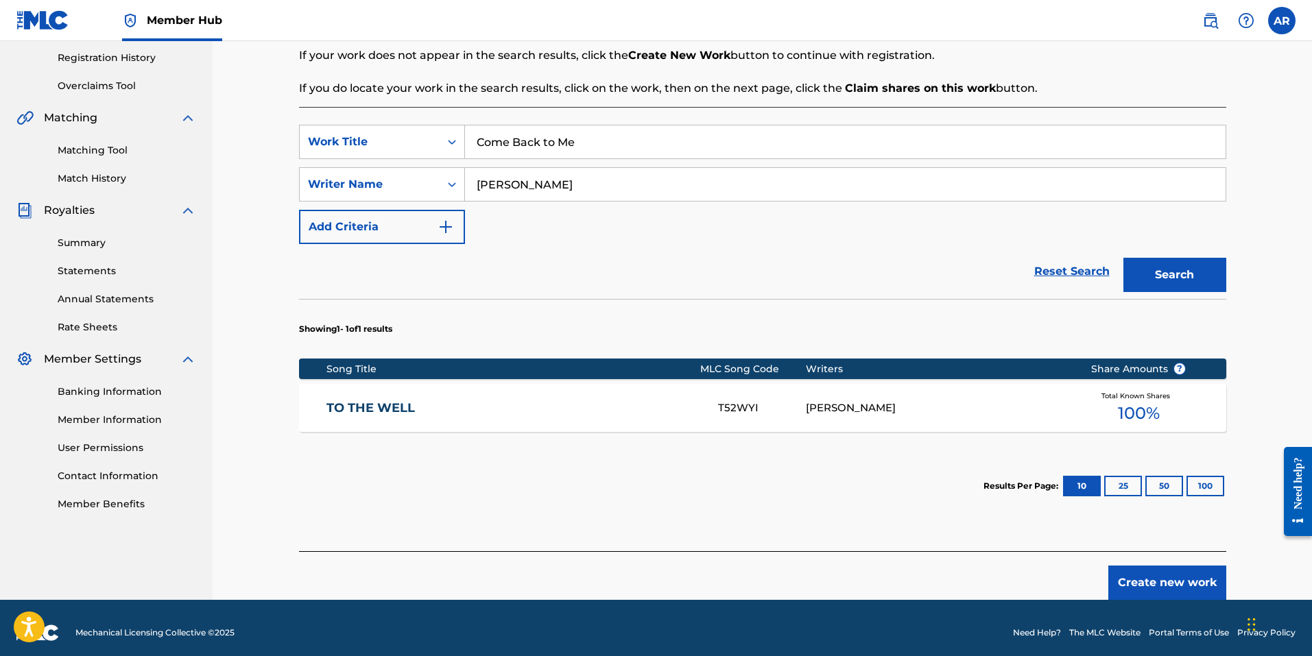
scroll to position [266, 0]
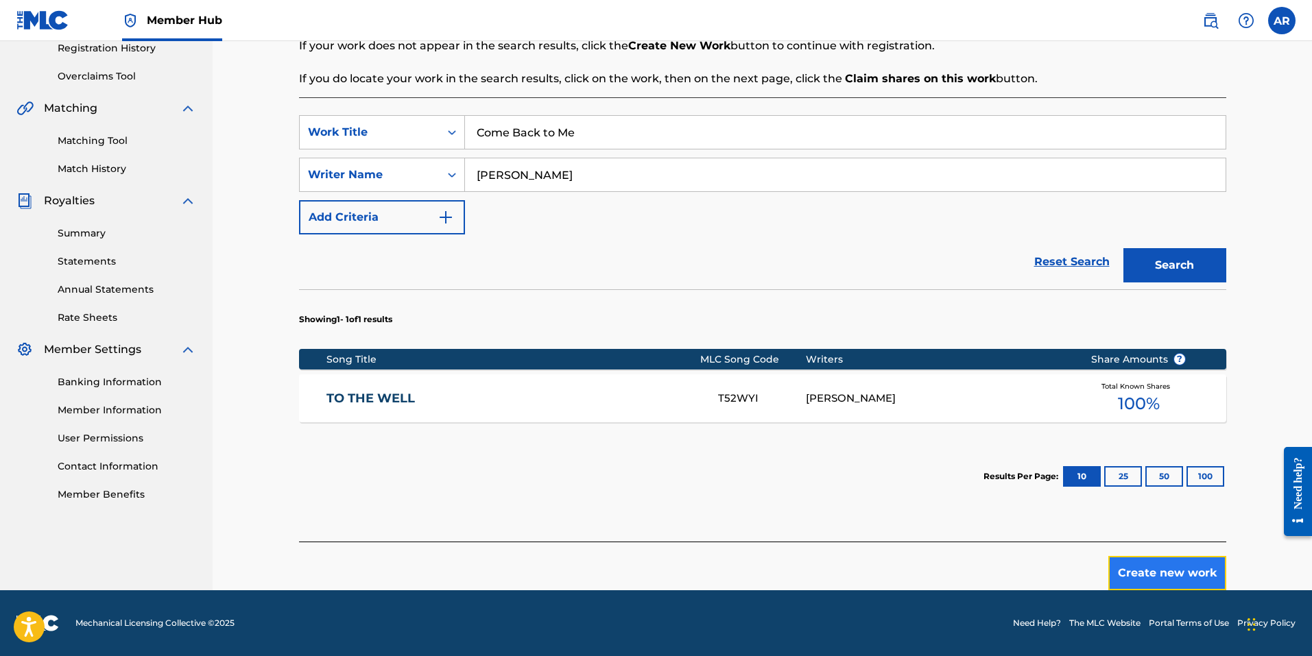
click at [1136, 573] on button "Create new work" at bounding box center [1167, 573] width 118 height 34
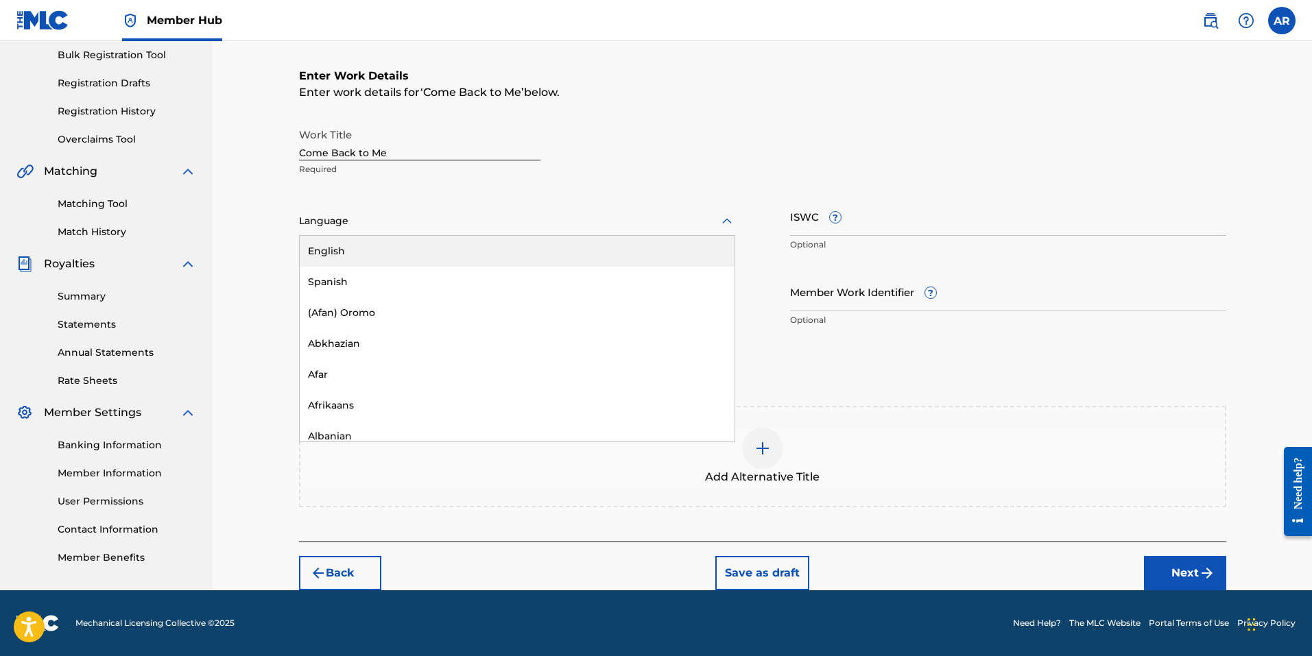
click at [727, 224] on icon at bounding box center [727, 221] width 16 height 16
click at [388, 251] on div "English" at bounding box center [517, 251] width 435 height 31
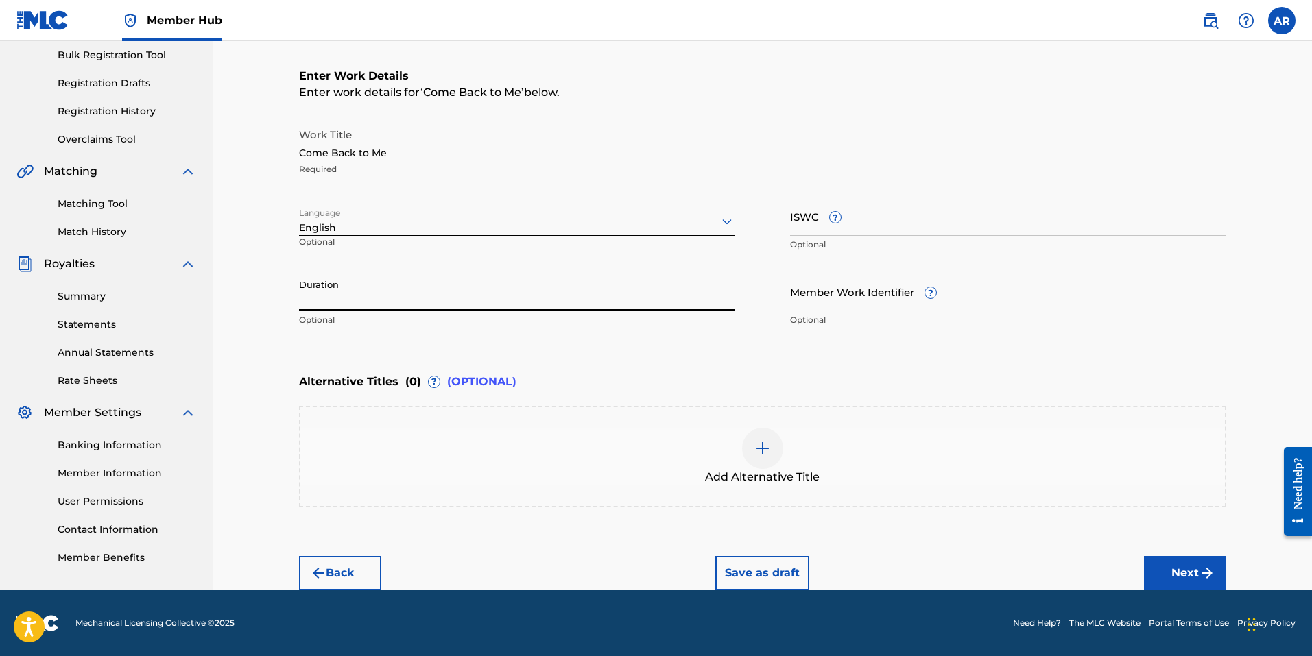
click at [361, 298] on input "Duration" at bounding box center [517, 291] width 436 height 39
click at [1005, 294] on input "Member Work Identifier ?" at bounding box center [1008, 291] width 436 height 39
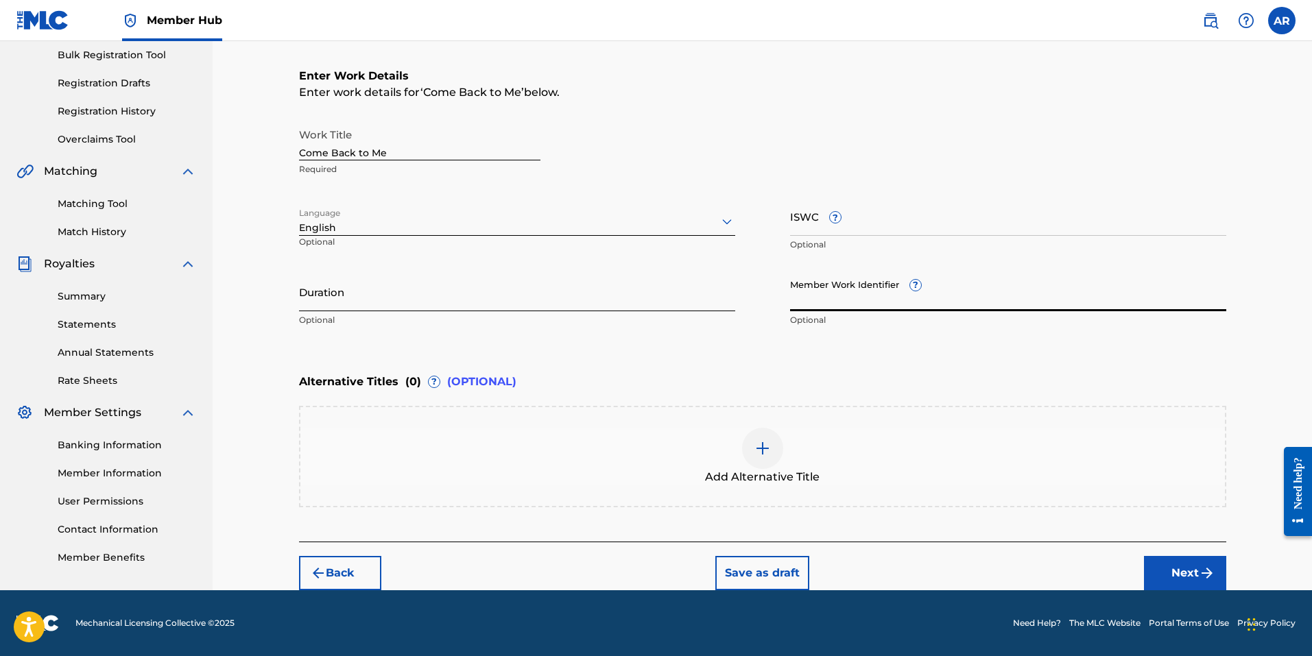
click at [385, 299] on input "Duration" at bounding box center [517, 291] width 436 height 39
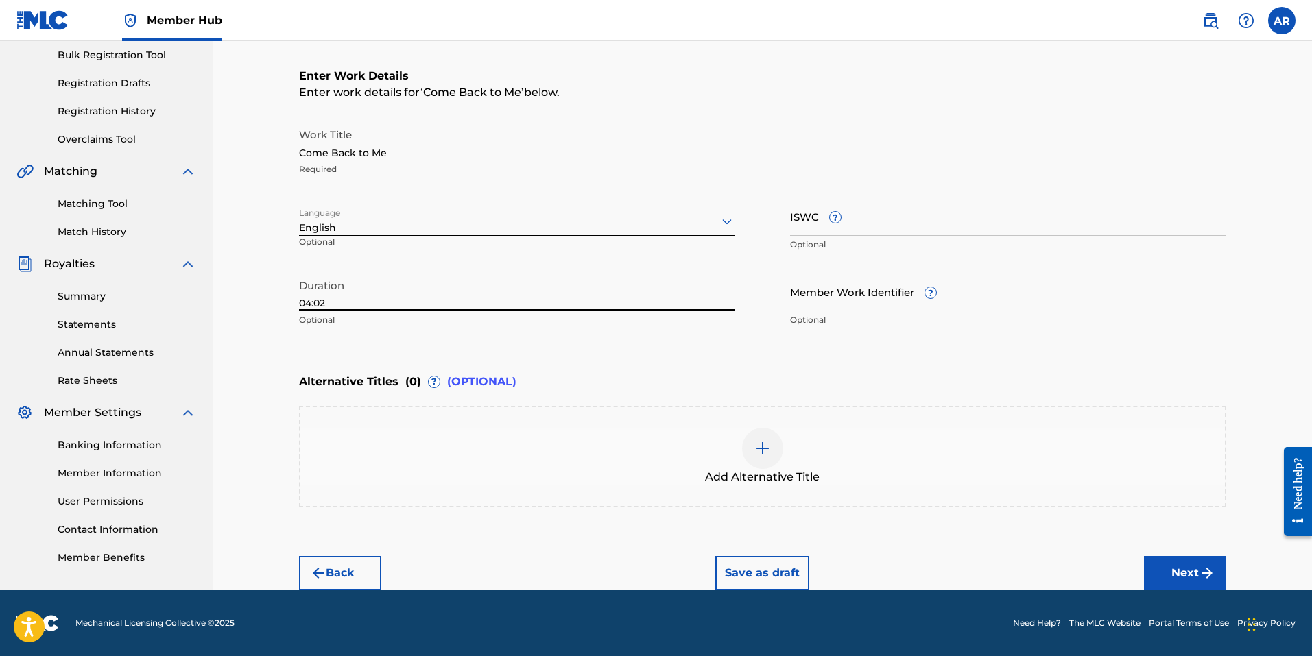
type input "04:02"
click at [1195, 573] on button "Next" at bounding box center [1185, 573] width 82 height 34
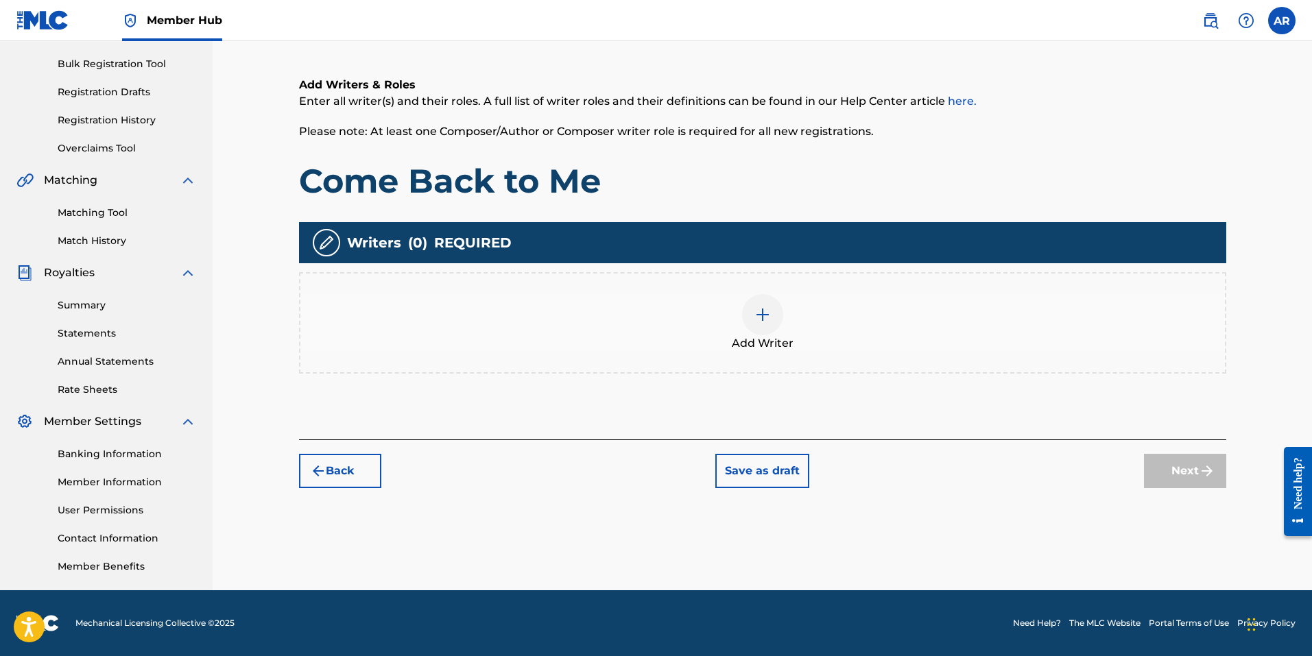
scroll to position [62, 0]
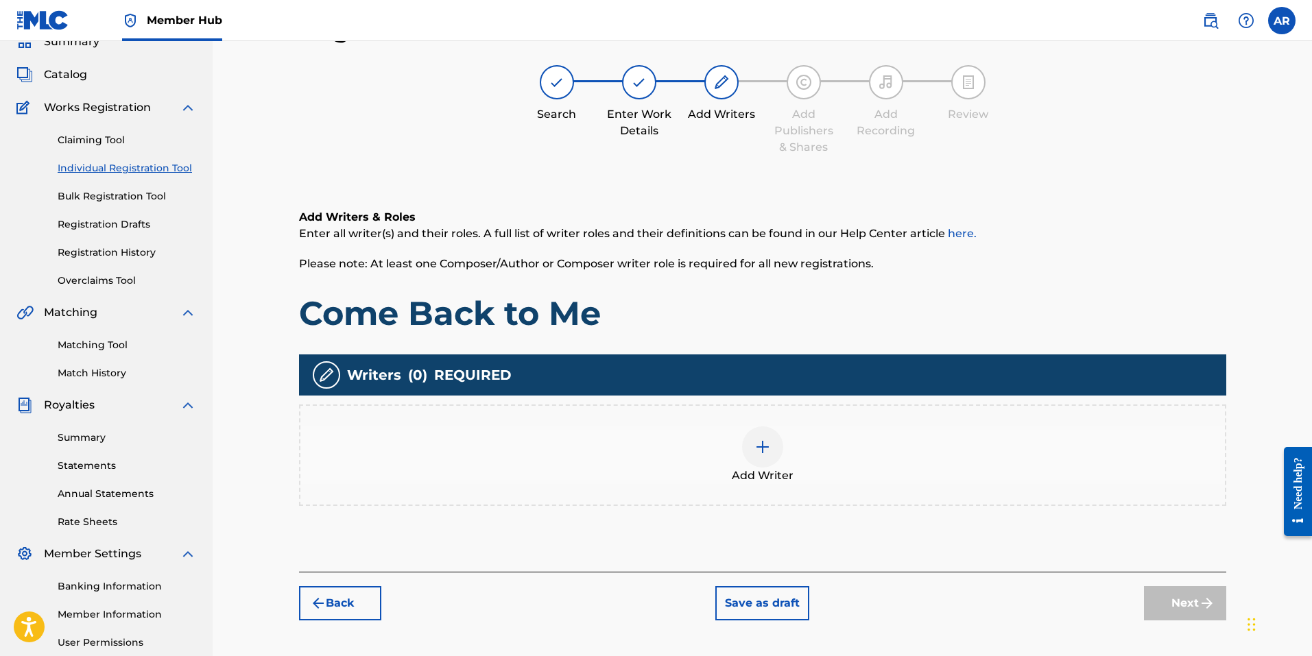
click at [763, 448] on img at bounding box center [762, 447] width 16 height 16
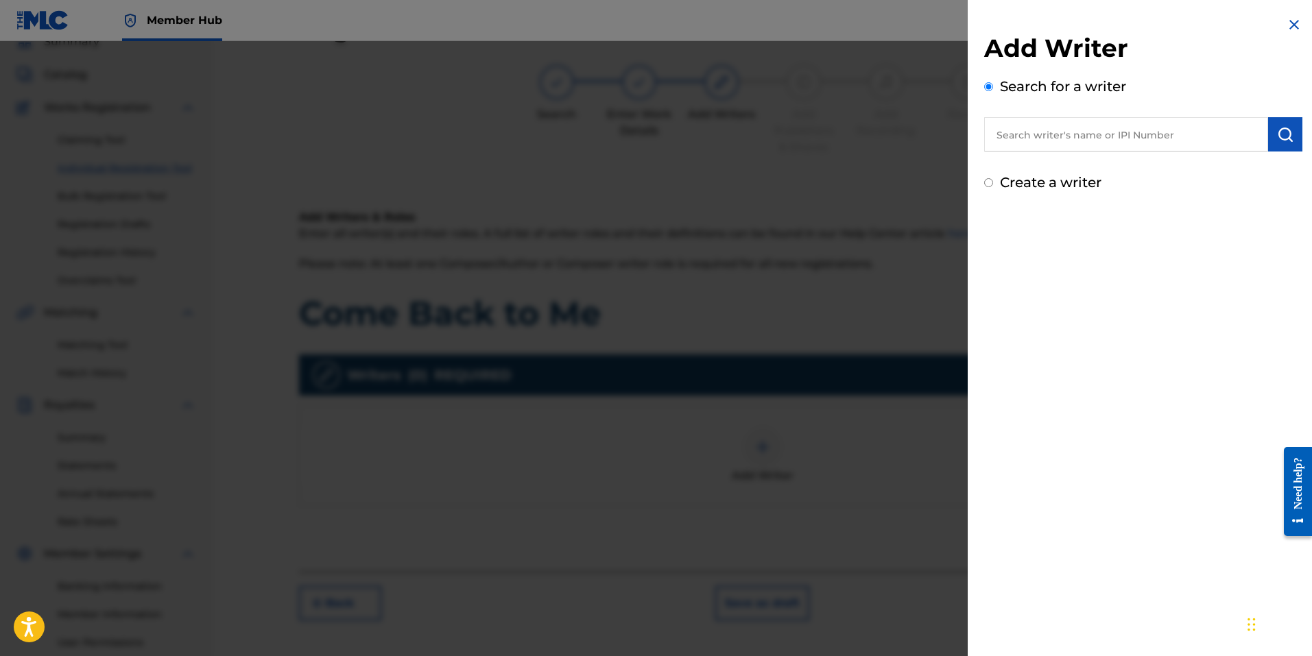
paste input "1020355518"
click at [992, 132] on input "1020355518" at bounding box center [1126, 134] width 284 height 34
type input "01020355518"
click at [1277, 140] on img "submit" at bounding box center [1285, 134] width 16 height 16
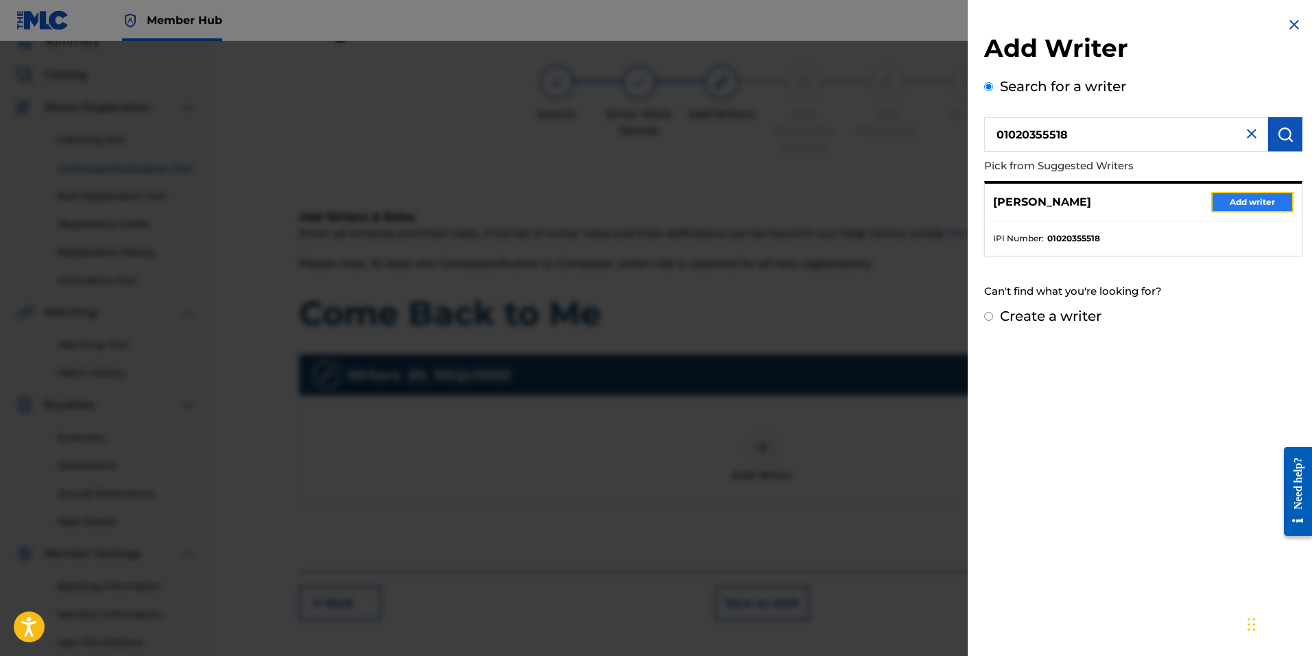
click at [1238, 202] on button "Add writer" at bounding box center [1252, 202] width 82 height 21
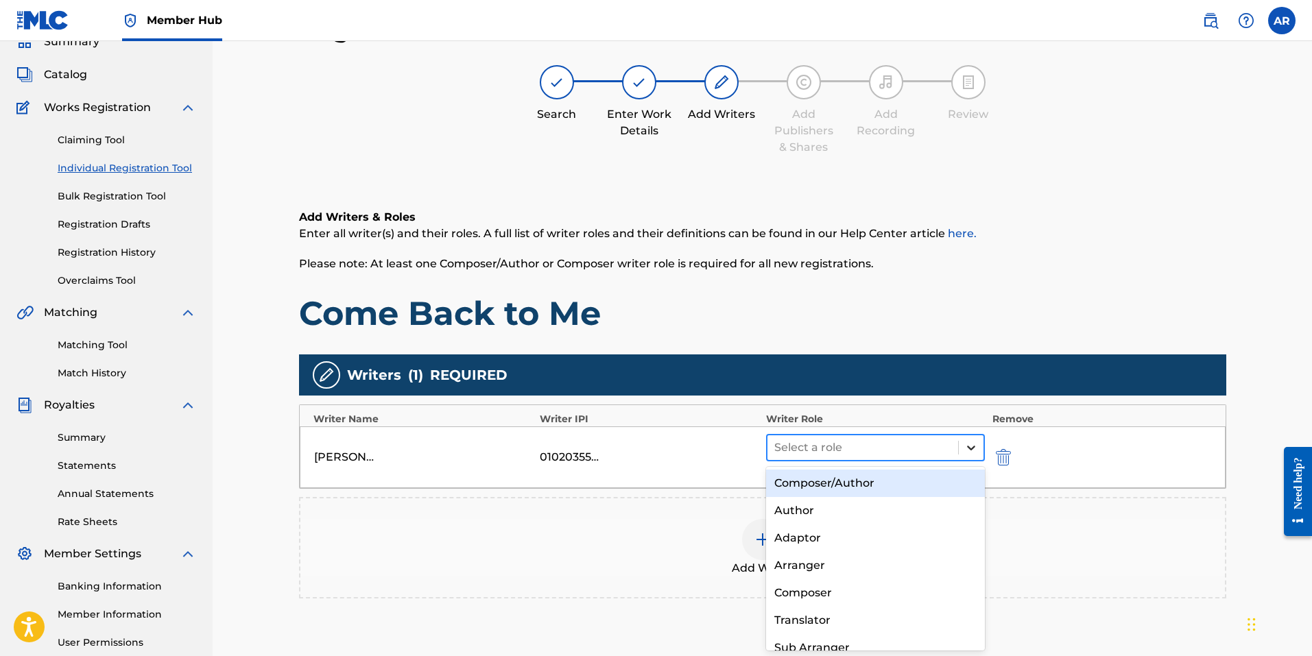
click at [970, 450] on icon at bounding box center [971, 448] width 14 height 14
click at [916, 480] on div "Composer/Author" at bounding box center [875, 483] width 219 height 27
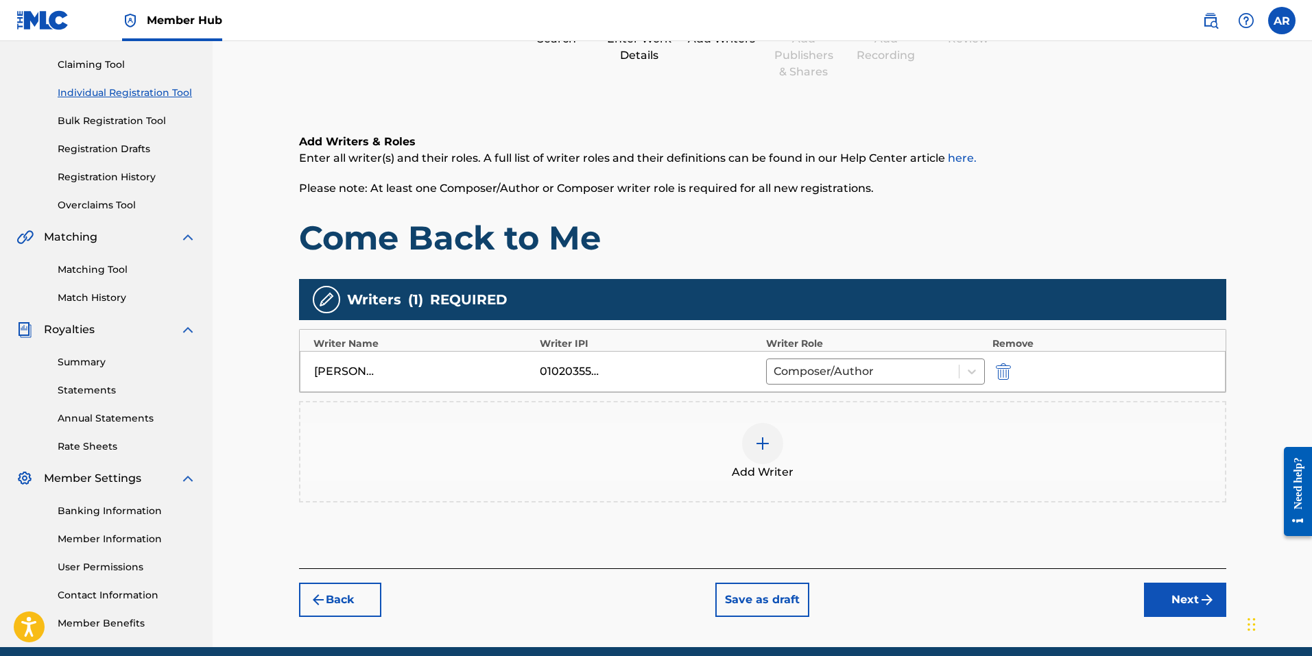
scroll to position [194, 0]
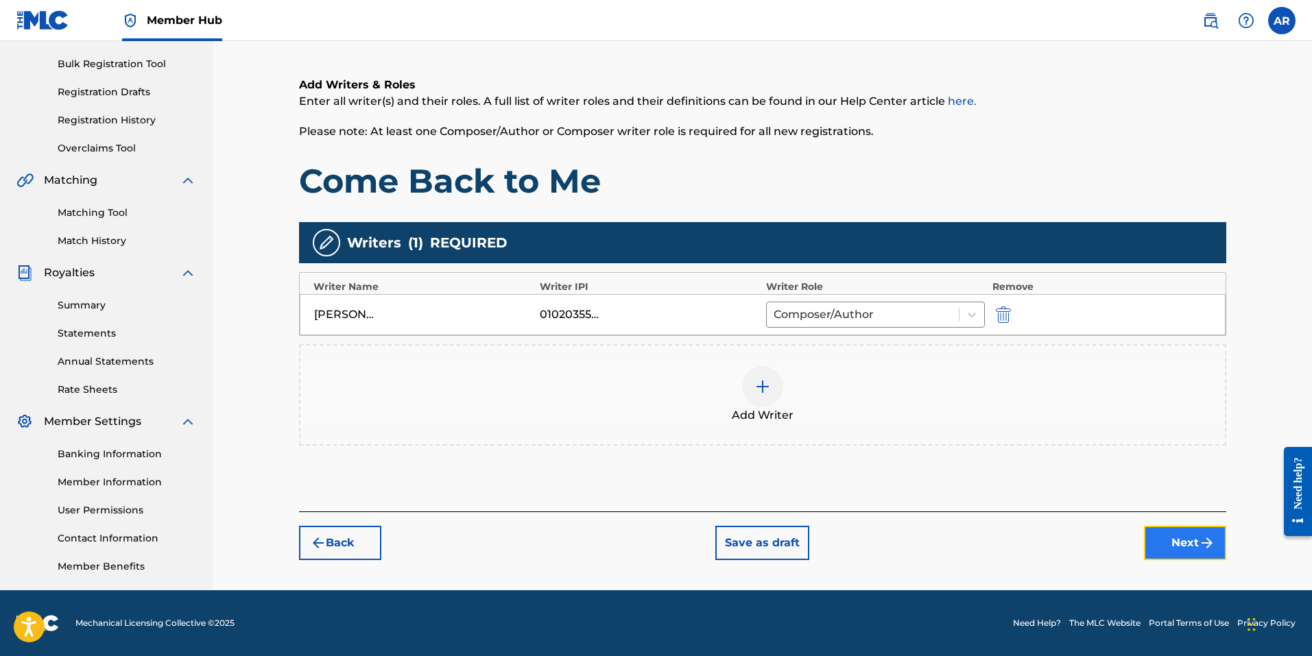
click at [1182, 551] on button "Next" at bounding box center [1185, 543] width 82 height 34
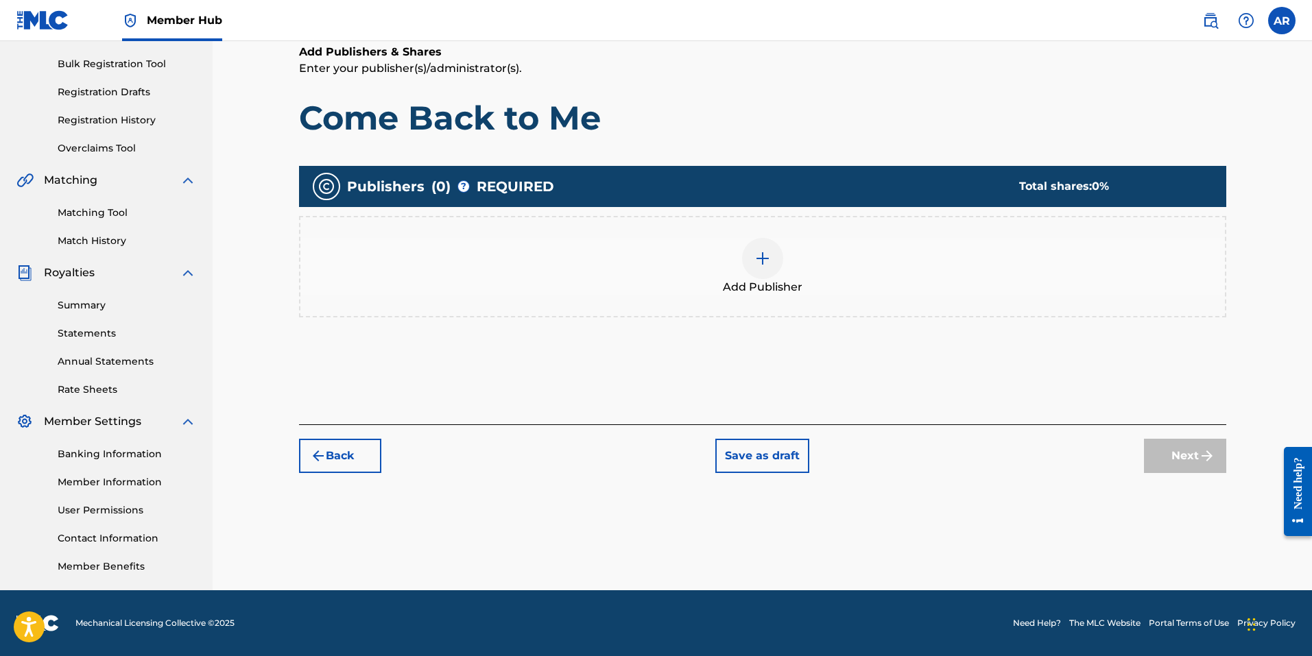
scroll to position [62, 0]
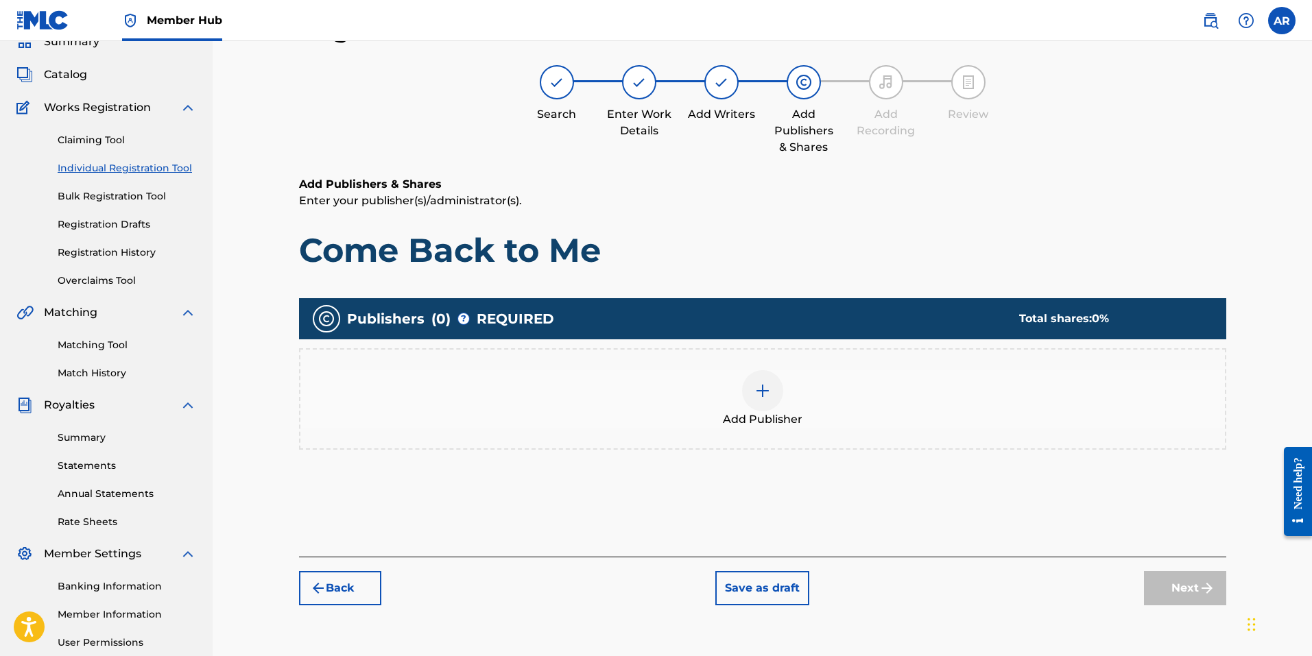
click at [766, 398] on img at bounding box center [762, 391] width 16 height 16
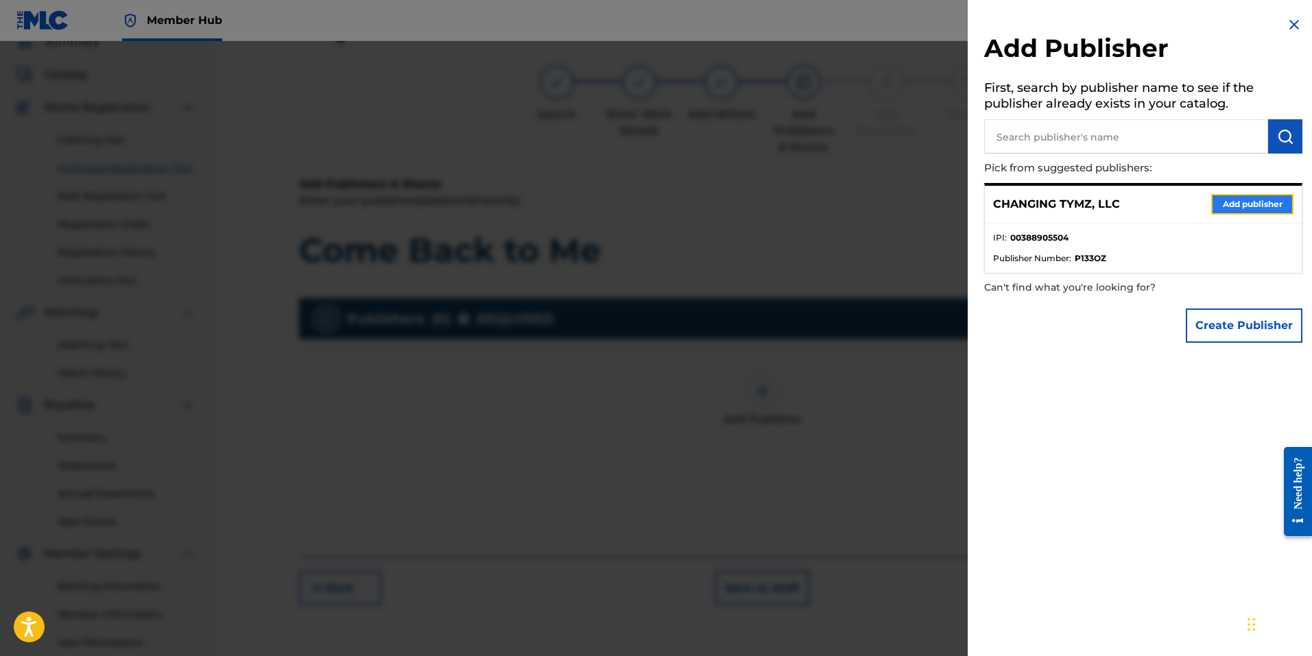
click at [1222, 204] on button "Add publisher" at bounding box center [1252, 204] width 82 height 21
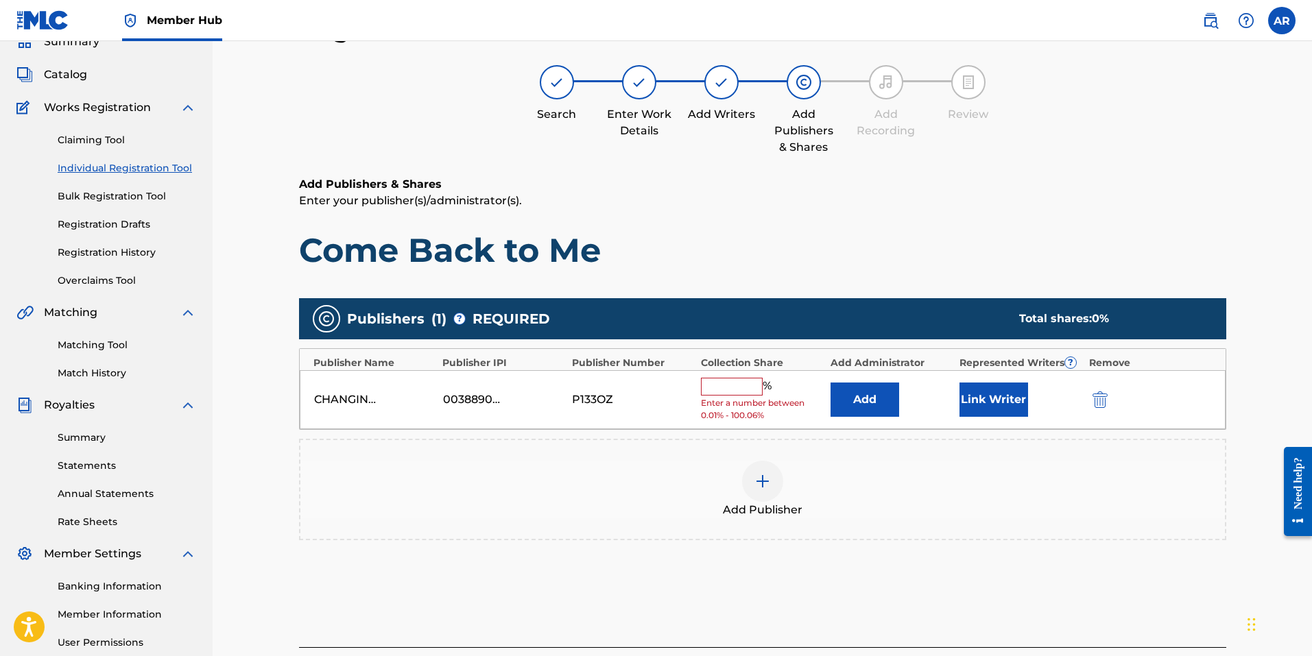
click at [717, 386] on input "text" at bounding box center [732, 387] width 62 height 18
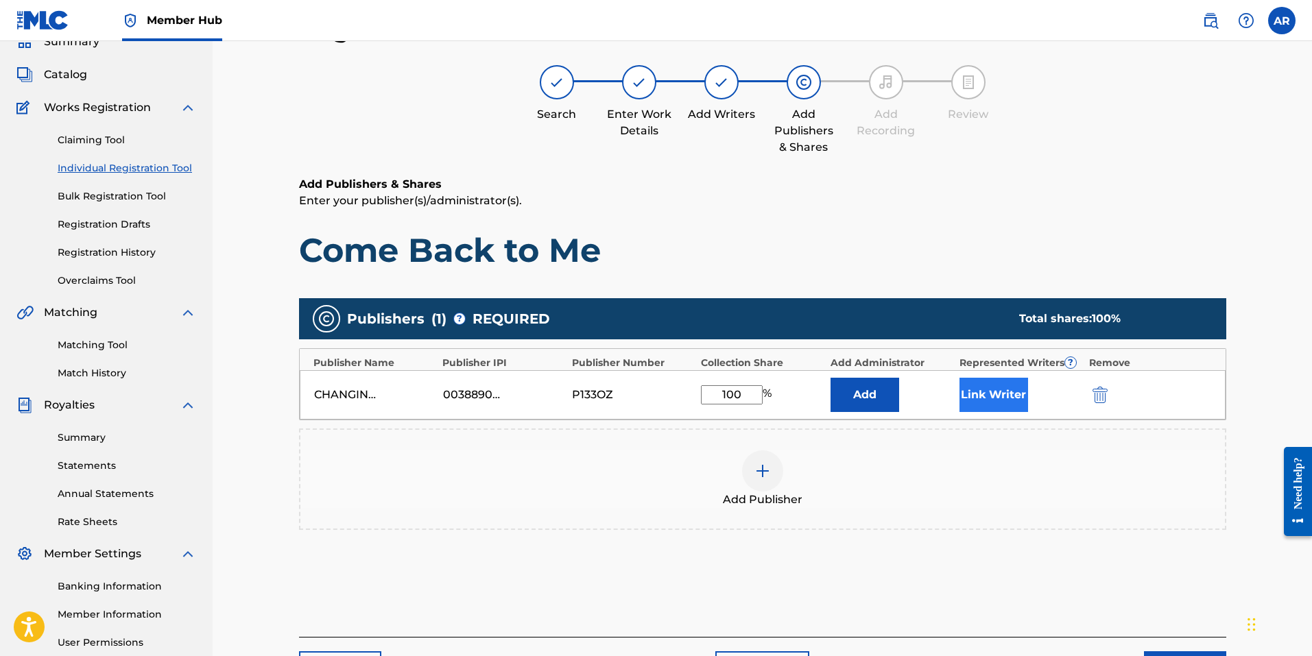
type input "100"
click at [990, 389] on button "Link Writer" at bounding box center [993, 395] width 69 height 34
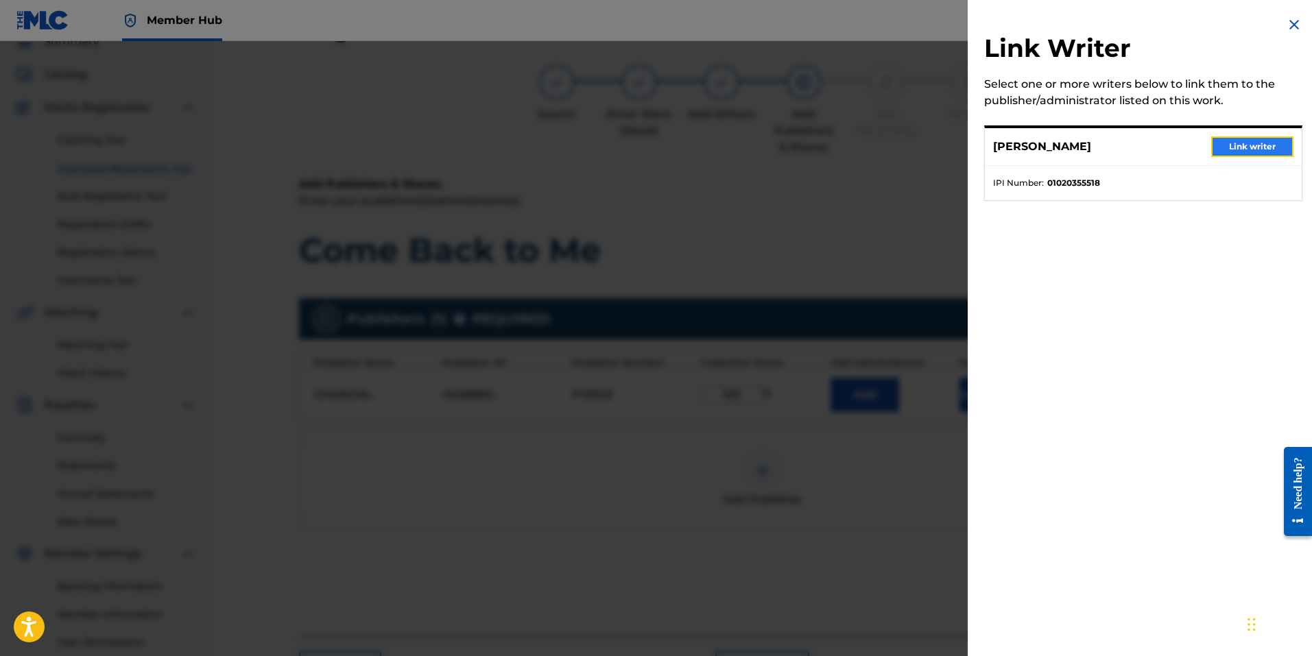
click at [1231, 151] on button "Link writer" at bounding box center [1252, 146] width 82 height 21
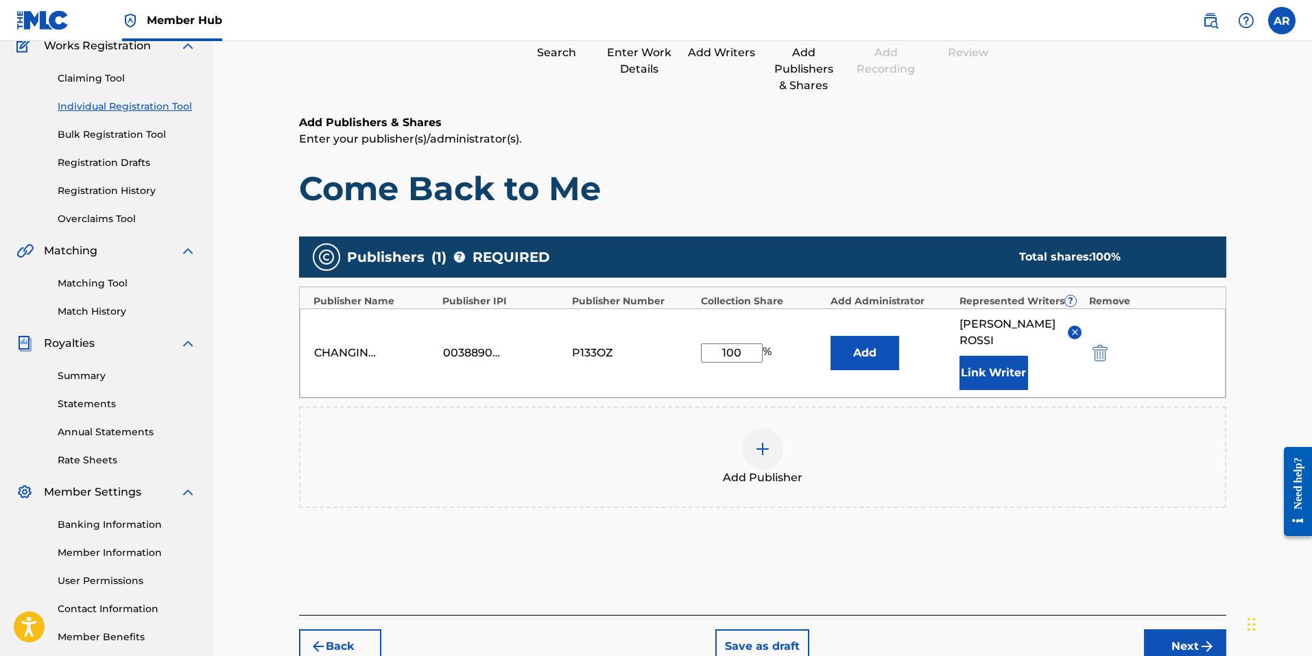
scroll to position [197, 0]
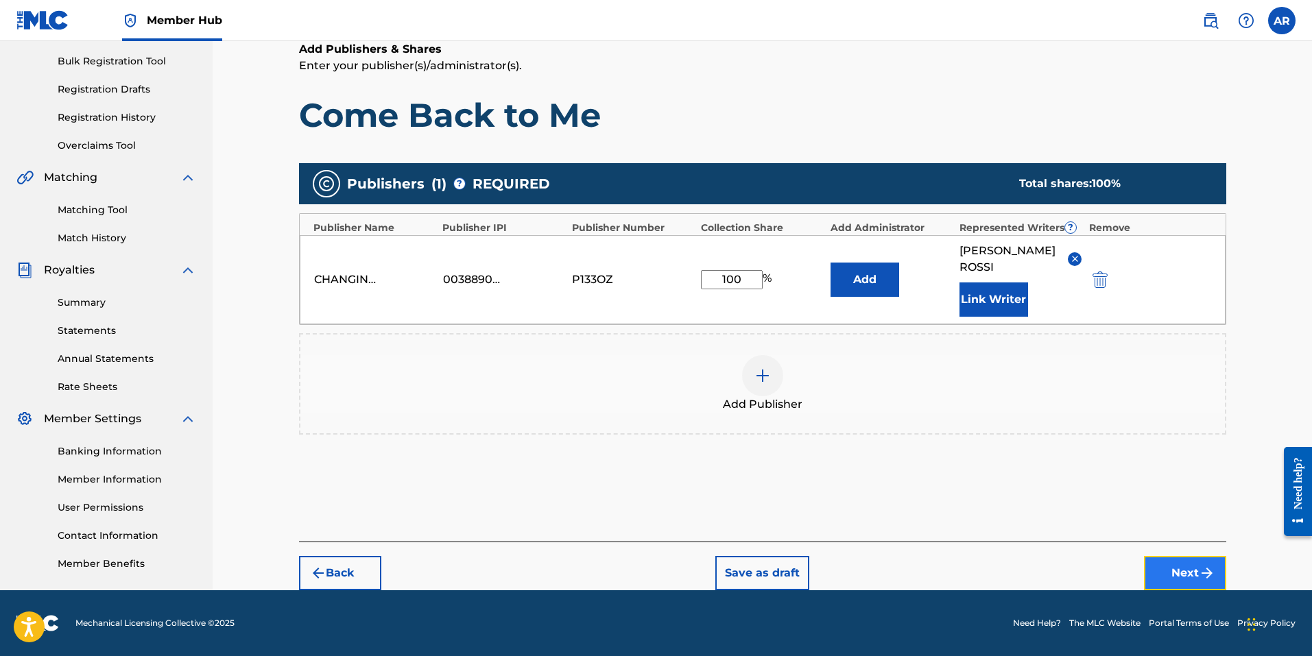
click at [1197, 570] on button "Next" at bounding box center [1185, 573] width 82 height 34
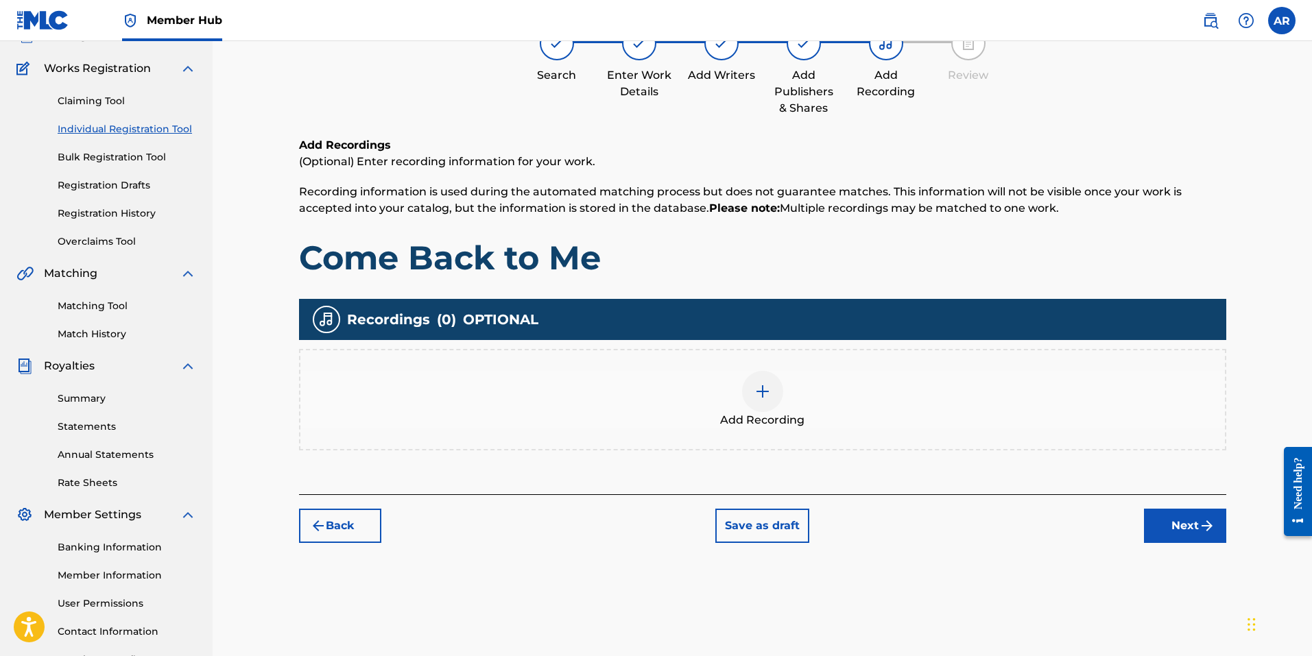
scroll to position [62, 0]
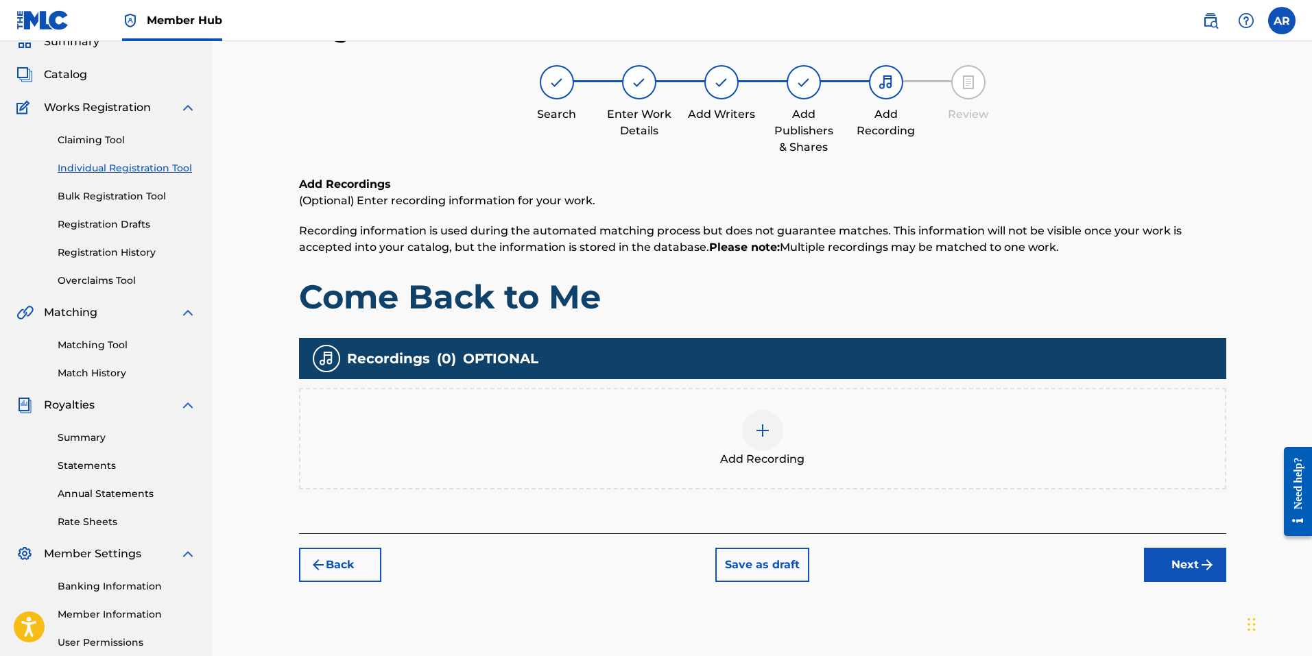
click at [765, 434] on img at bounding box center [762, 430] width 16 height 16
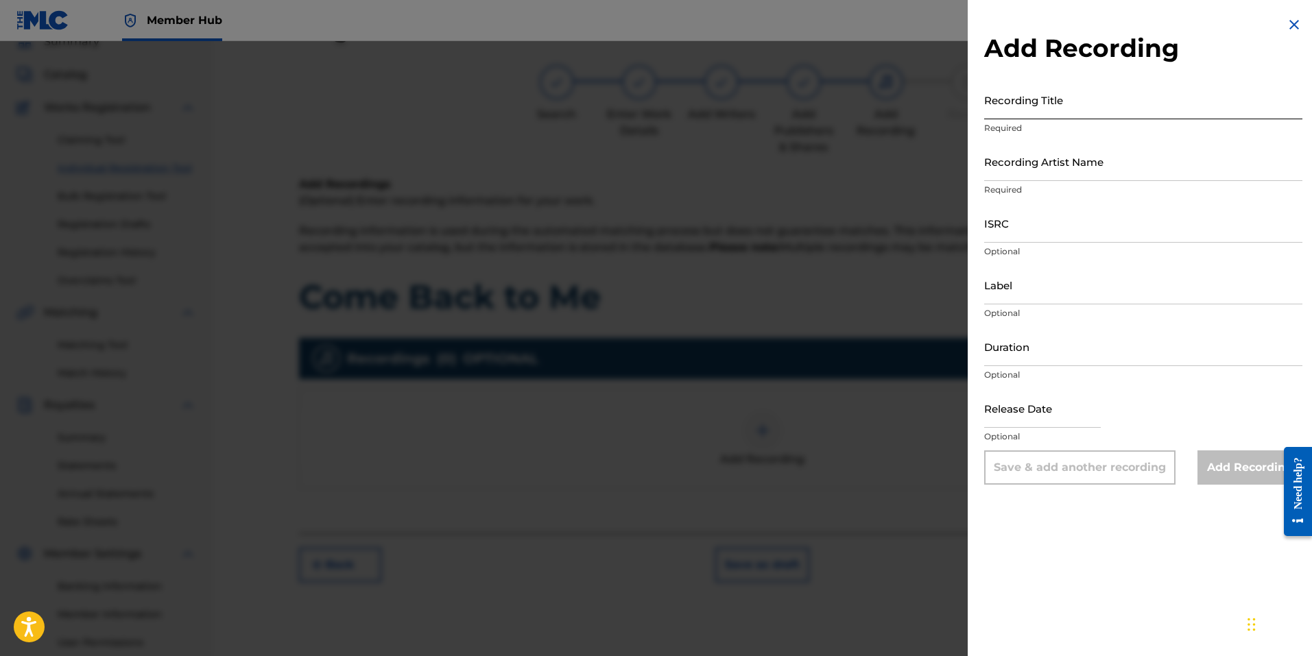
click at [1046, 111] on input "Recording Title" at bounding box center [1143, 99] width 318 height 39
type input "Come Back to Me"
click at [1007, 169] on input "Recording Artist Name" at bounding box center [1143, 161] width 318 height 39
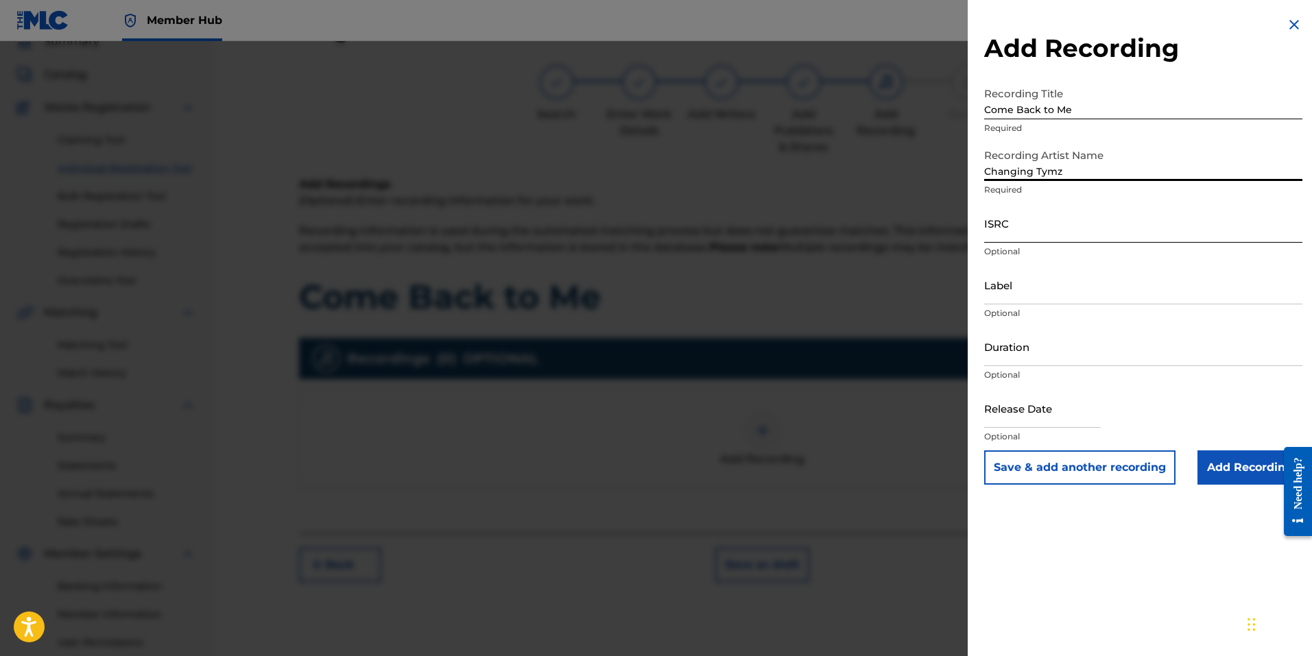
type input "Changing Tymz"
click at [1000, 237] on input "ISRC" at bounding box center [1143, 223] width 318 height 39
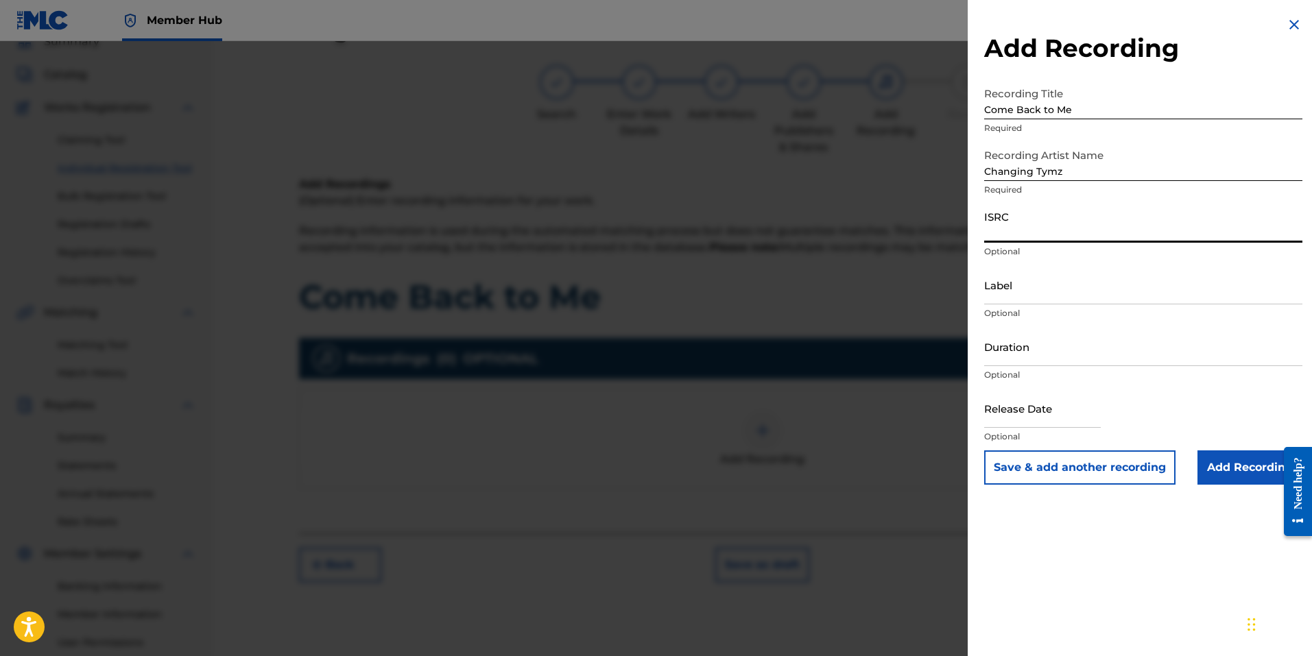
paste input "QZJ5V2500008"
type input "QZJ5V2500008"
click at [1020, 296] on input "Label" at bounding box center [1143, 284] width 318 height 39
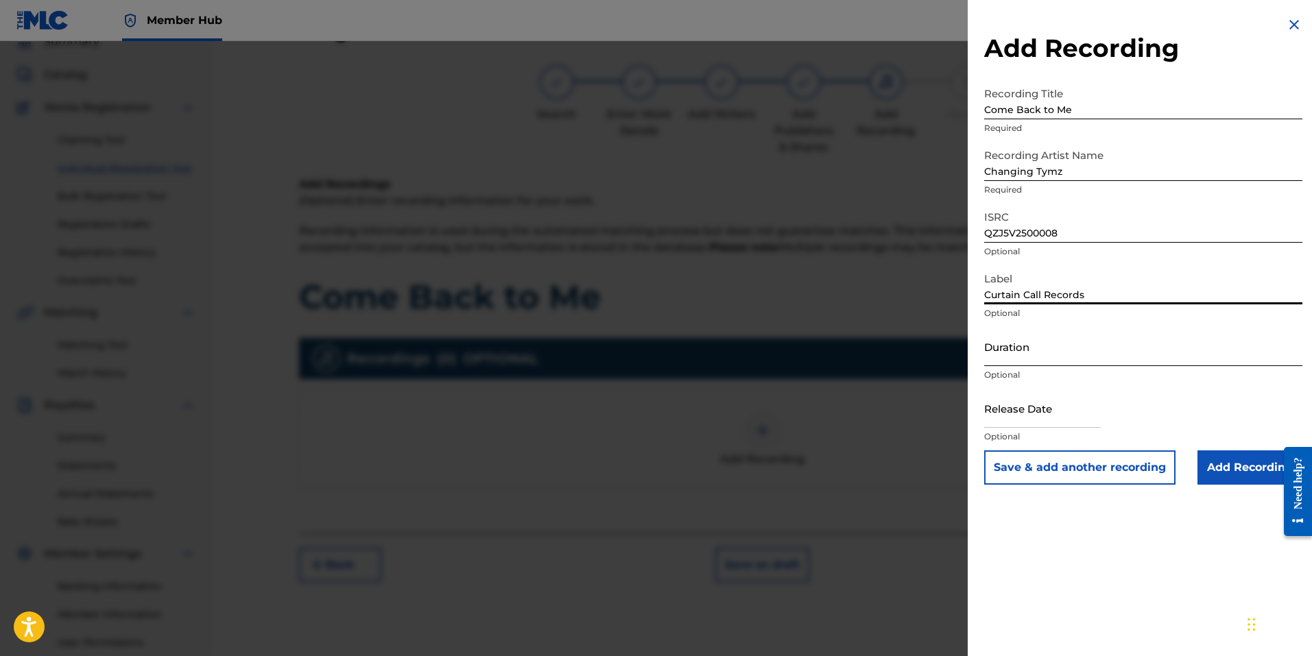
type input "Curtain Call Records"
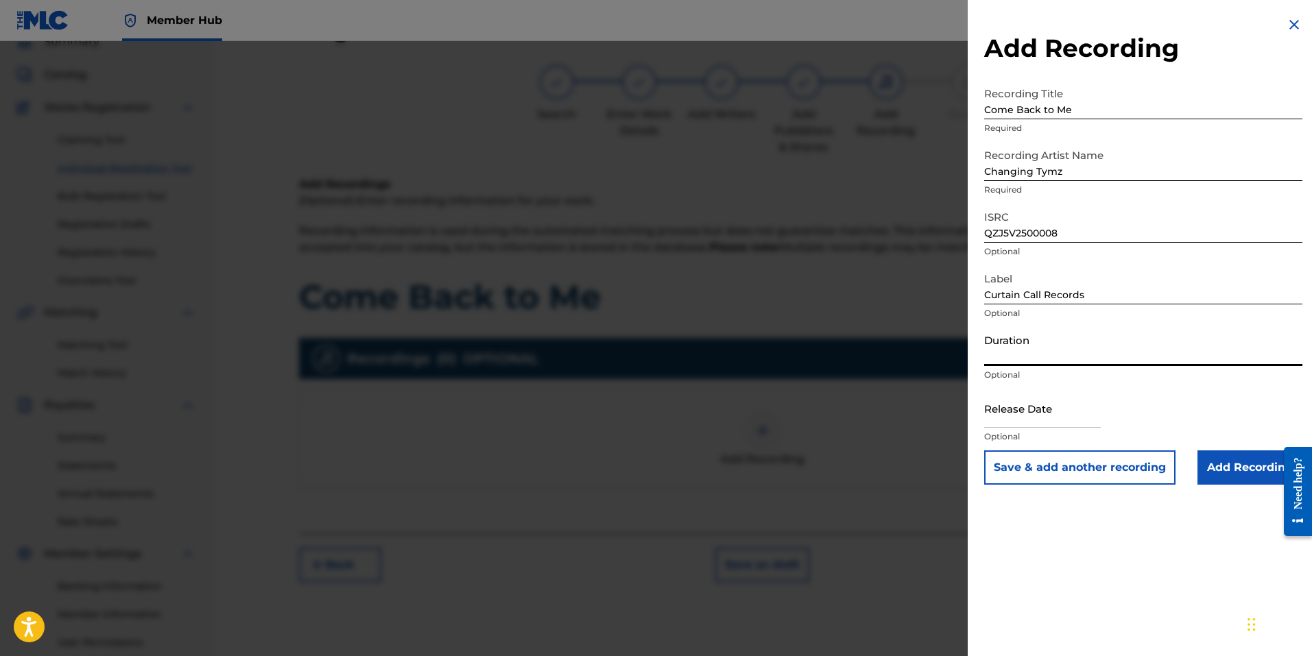
click at [1031, 359] on input "Duration" at bounding box center [1143, 346] width 318 height 39
type input "04:02"
select select "8"
select select "2025"
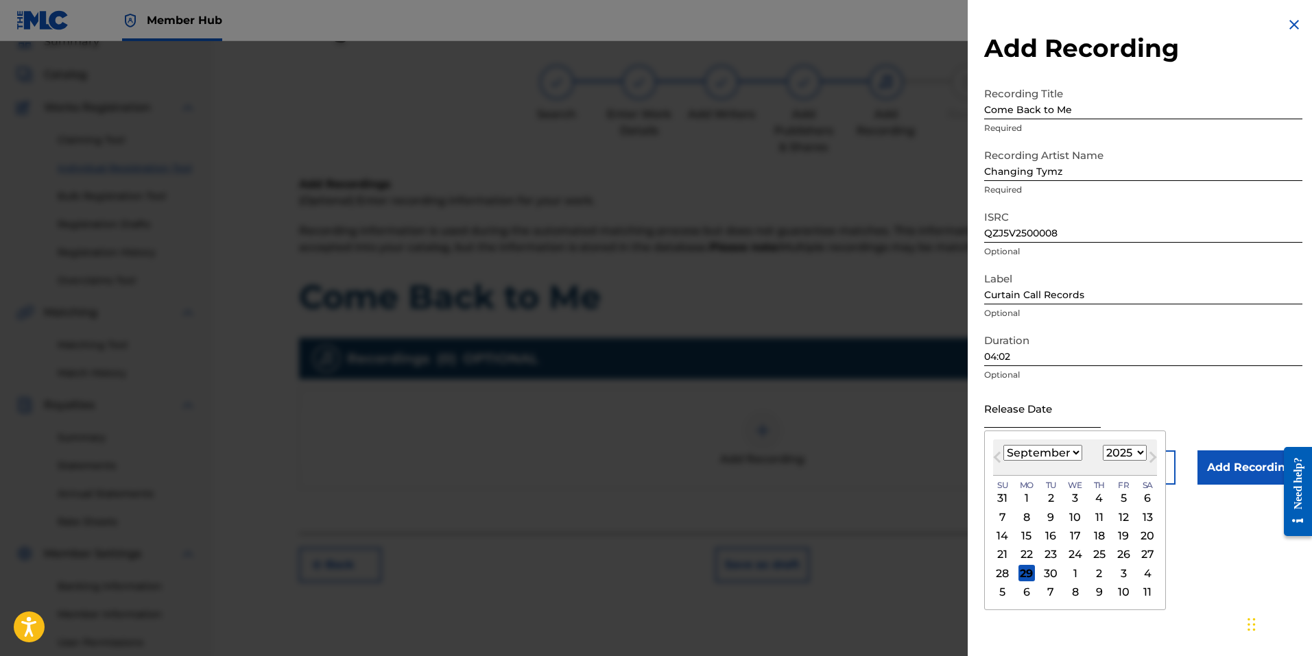
click at [1029, 415] on input "text" at bounding box center [1042, 408] width 117 height 39
click at [1073, 453] on select "January February March April May June July August September October November De…" at bounding box center [1042, 453] width 79 height 16
select select "9"
click at [1003, 445] on select "January February March April May June July August September October November De…" at bounding box center [1042, 453] width 79 height 16
click at [1121, 573] on div "31" at bounding box center [1123, 573] width 16 height 16
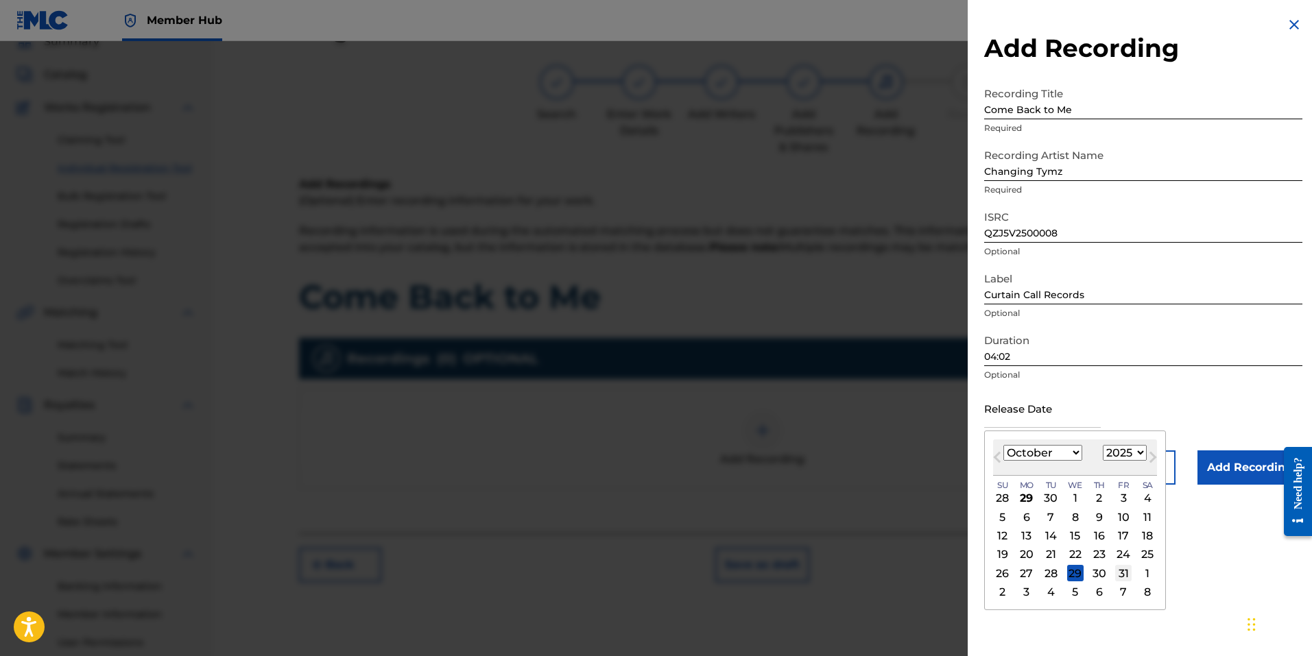
type input "[DATE]"
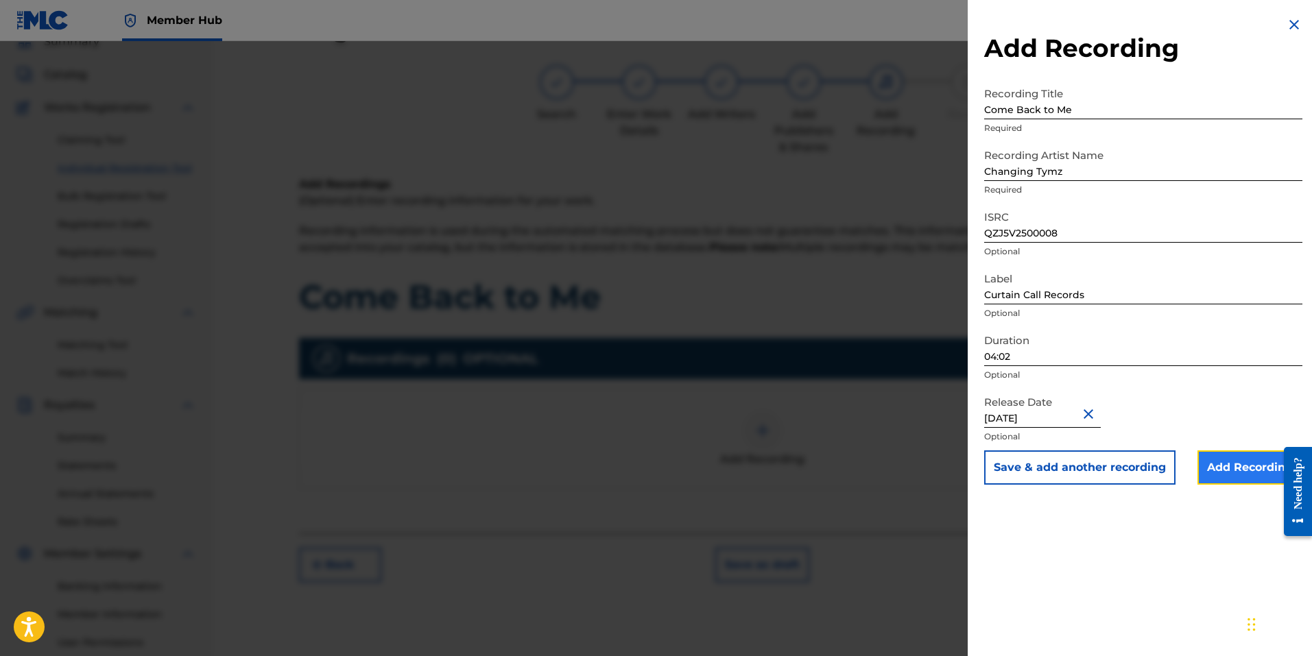
click at [1219, 469] on input "Add Recording" at bounding box center [1249, 468] width 105 height 34
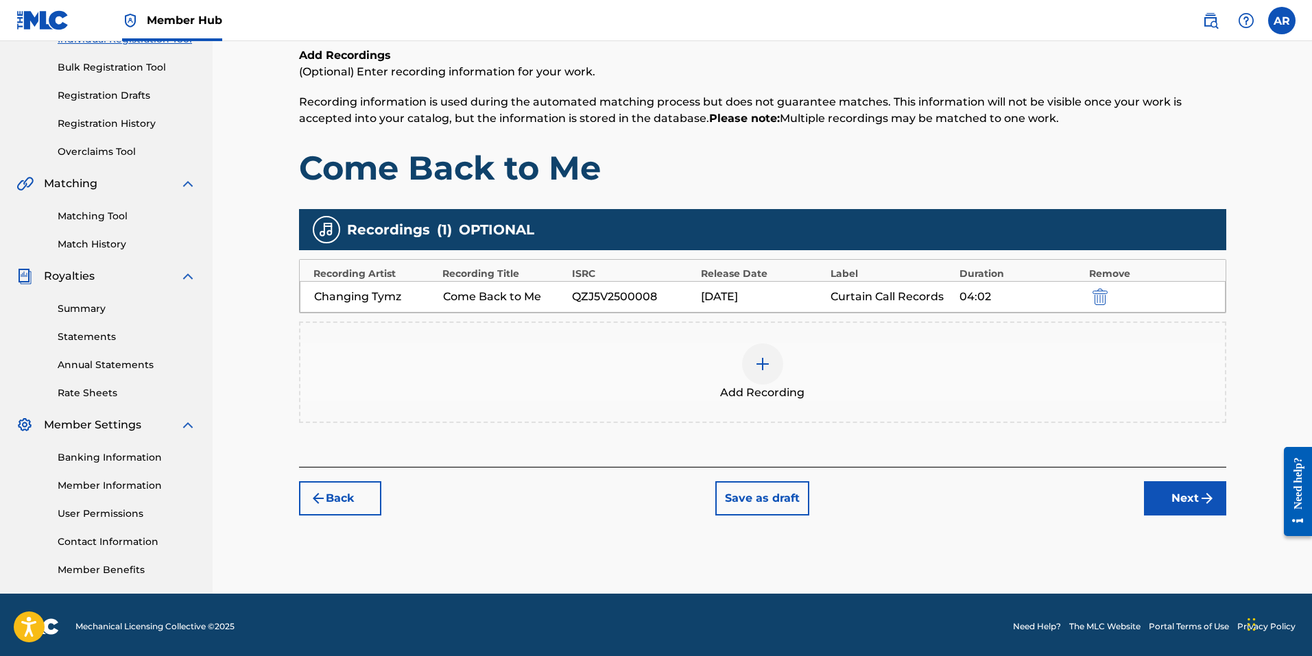
scroll to position [194, 0]
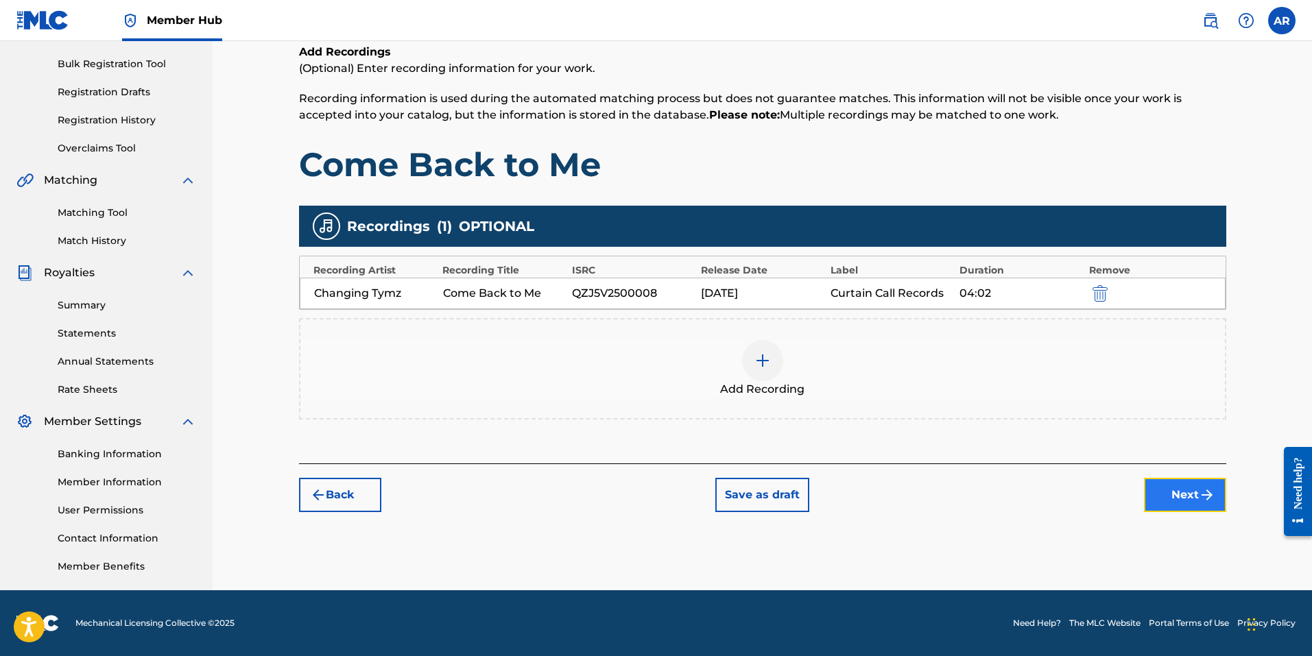
click at [1182, 490] on button "Next" at bounding box center [1185, 495] width 82 height 34
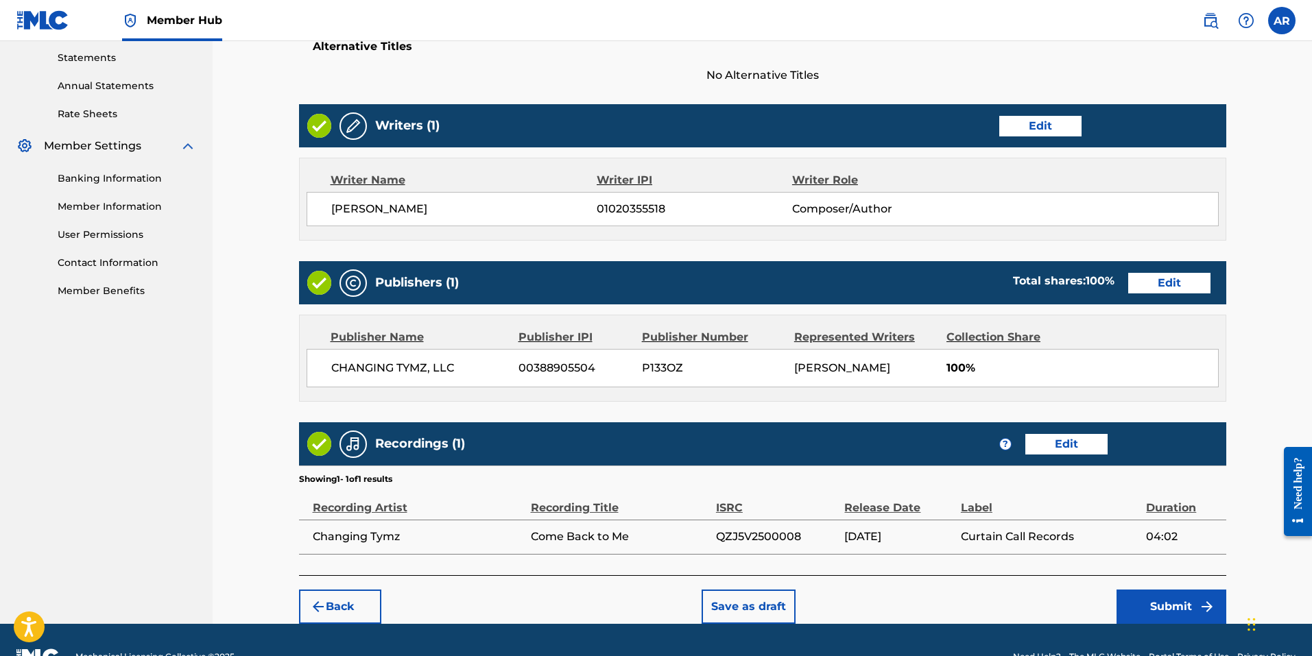
scroll to position [503, 0]
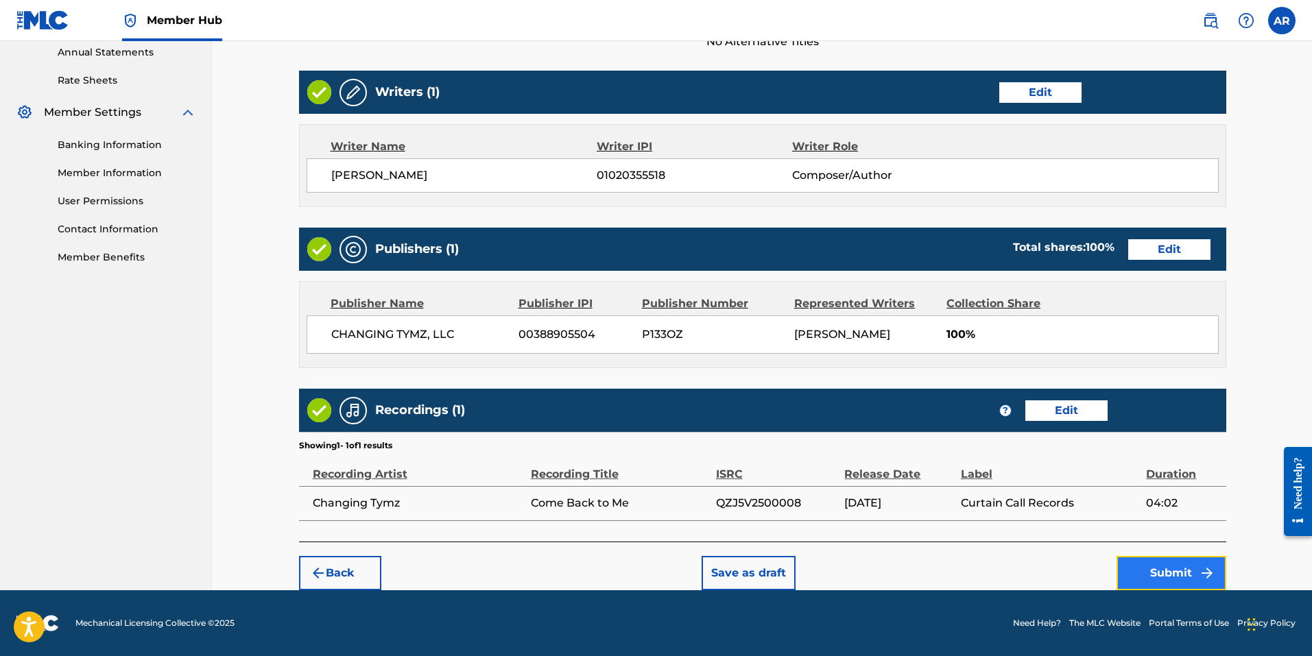
click at [1177, 579] on button "Submit" at bounding box center [1171, 573] width 110 height 34
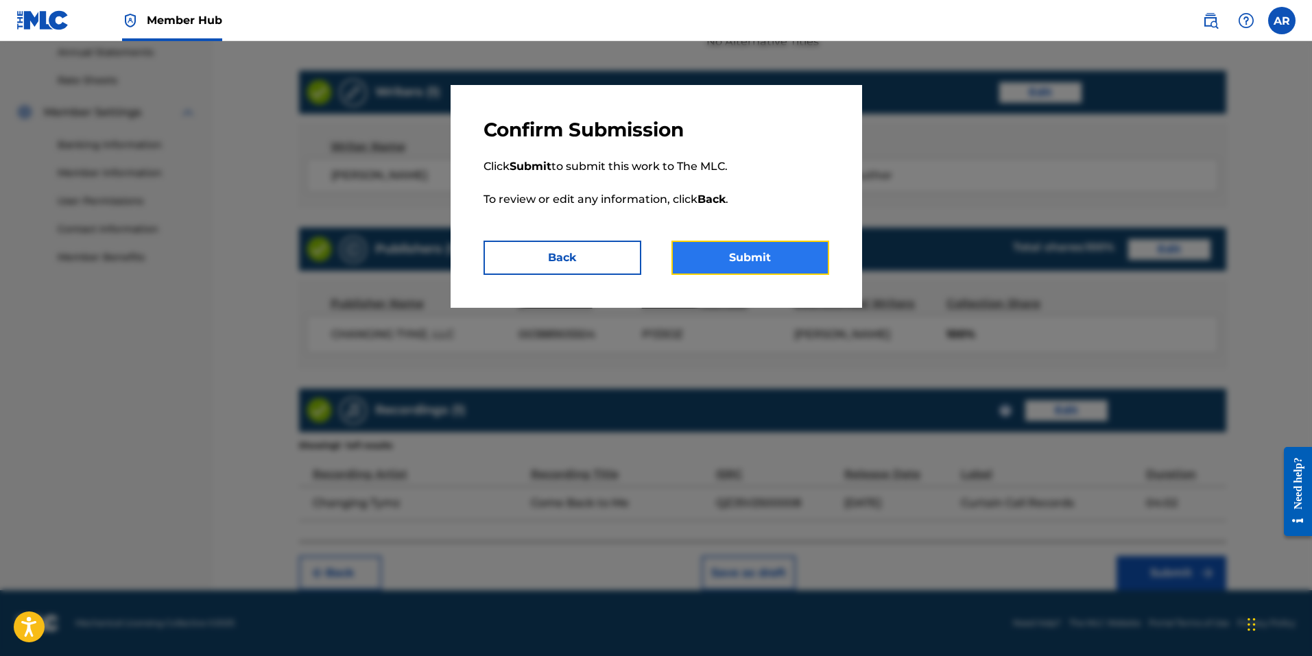
click at [719, 262] on button "Submit" at bounding box center [750, 258] width 158 height 34
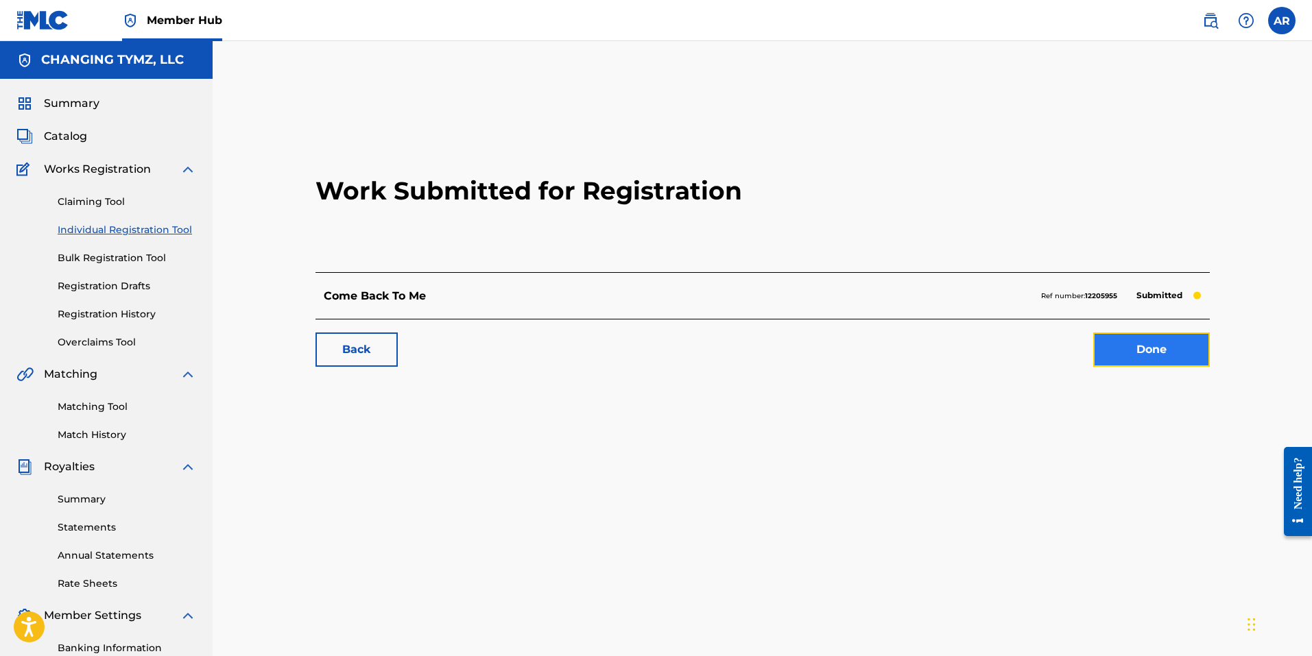
click at [1150, 350] on link "Done" at bounding box center [1151, 350] width 117 height 34
